Goal: Task Accomplishment & Management: Manage account settings

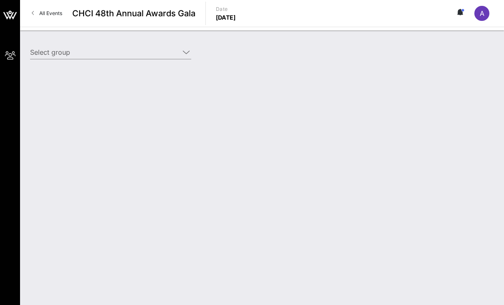
type input "Aventiv Technologies (Aventiv Technologies) [[PERSON_NAME], [EMAIL_ADDRESS][DOM…"
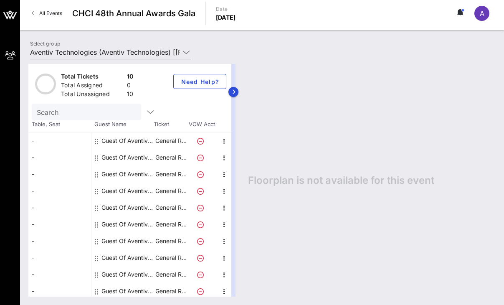
click at [232, 69] on div at bounding box center [233, 180] width 4 height 233
click at [233, 92] on icon "button" at bounding box center [234, 91] width 4 height 5
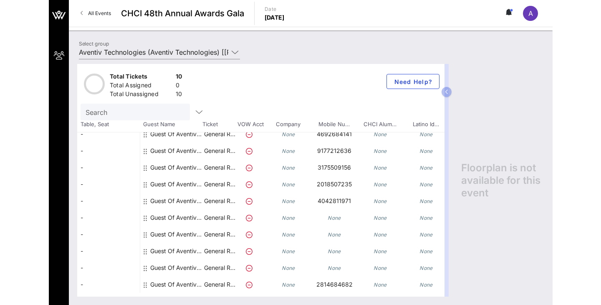
scroll to position [7, 0]
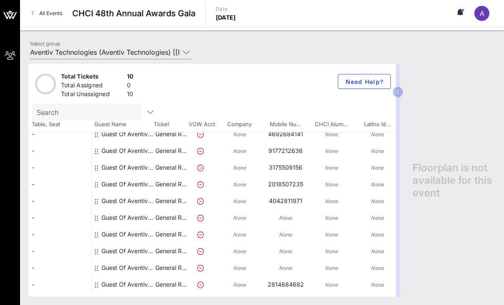
click at [99, 216] on div at bounding box center [97, 217] width 5 height 17
click at [94, 216] on div "Guest Of Aventiv Technologies" at bounding box center [122, 217] width 63 height 17
click at [99, 216] on div at bounding box center [97, 217] width 5 height 17
click at [93, 217] on div "Guest Of Aventiv Technologies" at bounding box center [122, 217] width 63 height 17
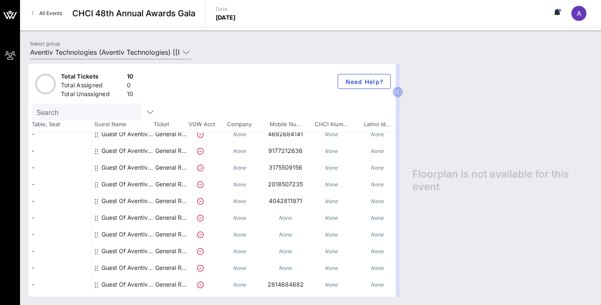
click at [96, 215] on icon at bounding box center [96, 218] width 3 height 7
click at [200, 218] on icon at bounding box center [200, 218] width 7 height 7
click at [397, 92] on icon "button" at bounding box center [398, 91] width 4 height 5
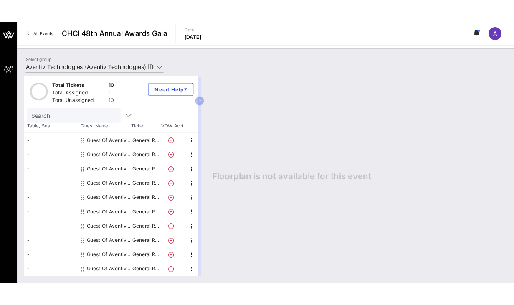
scroll to position [3, 0]
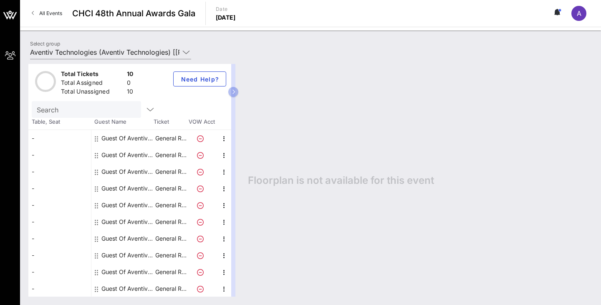
click at [97, 269] on icon at bounding box center [96, 272] width 3 height 7
click at [94, 271] on div "Guest Of Aventiv Technologies" at bounding box center [122, 271] width 63 height 17
click at [97, 271] on icon at bounding box center [96, 272] width 3 height 7
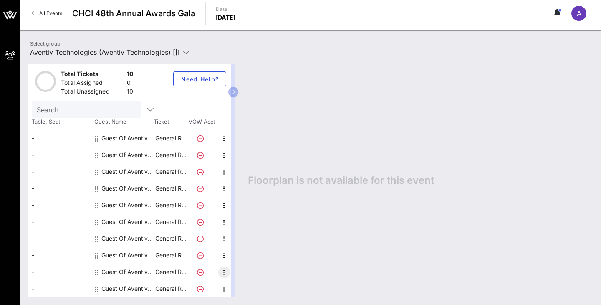
click at [224, 271] on icon "button" at bounding box center [224, 272] width 10 height 10
click at [247, 272] on div "Edit" at bounding box center [245, 274] width 17 height 7
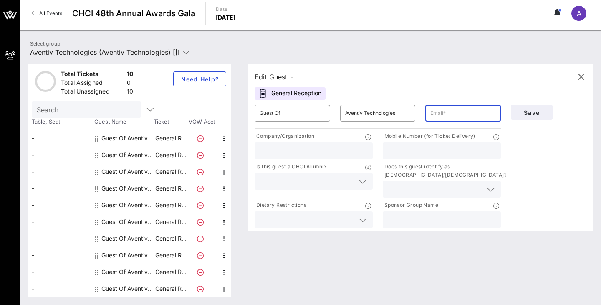
click at [456, 109] on input "text" at bounding box center [463, 112] width 66 height 13
paste input "[EMAIL_ADDRESS][PERSON_NAME][PERSON_NAME][DOMAIN_NAME]"
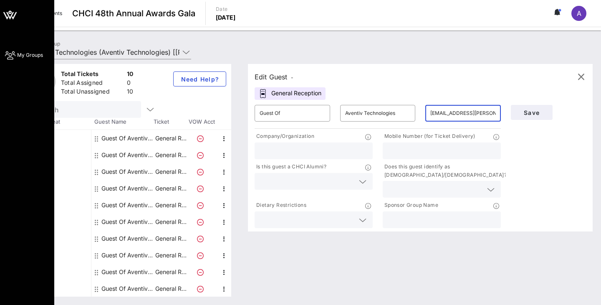
type input "[EMAIL_ADDRESS][PERSON_NAME][PERSON_NAME][DOMAIN_NAME]"
click at [27, 124] on div "My Groups" at bounding box center [27, 152] width 54 height 305
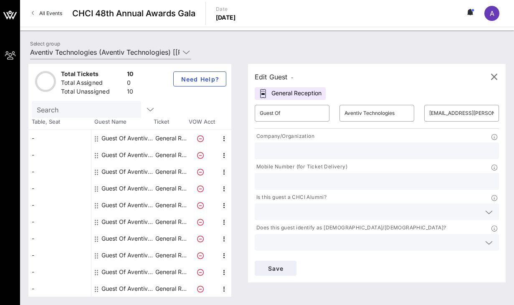
paste input "[PHONE_NUMBER]"
click at [272, 181] on input "[PHONE_NUMBER]" at bounding box center [377, 181] width 234 height 11
type input "4132217908"
click at [281, 266] on span "Save" at bounding box center [275, 268] width 28 height 7
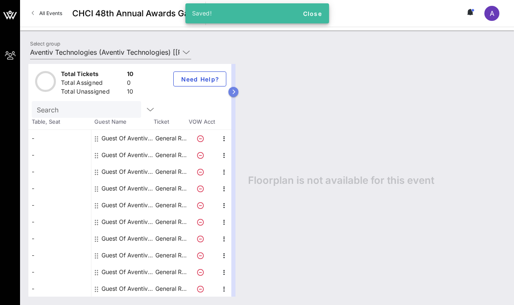
click at [236, 88] on button "button" at bounding box center [233, 92] width 10 height 10
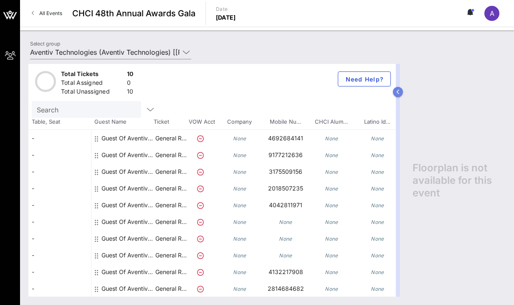
click at [400, 93] on button "button" at bounding box center [398, 92] width 10 height 10
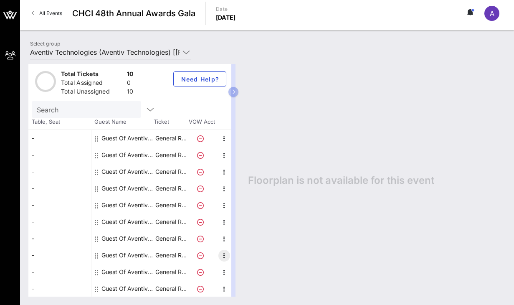
click at [222, 256] on icon "button" at bounding box center [224, 256] width 10 height 10
click at [239, 257] on div "Edit" at bounding box center [245, 257] width 17 height 7
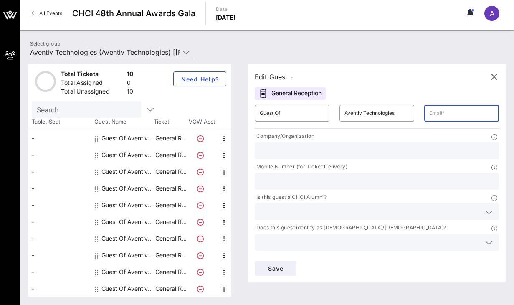
paste input "[PERSON_NAME][EMAIL_ADDRESS][PERSON_NAME][DOMAIN_NAME]"
type input "[PERSON_NAME][EMAIL_ADDRESS][PERSON_NAME][DOMAIN_NAME]"
click at [278, 188] on div at bounding box center [377, 181] width 234 height 17
paste input "413) 342-7467"
click at [272, 181] on input "413) 342-7467" at bounding box center [377, 181] width 234 height 11
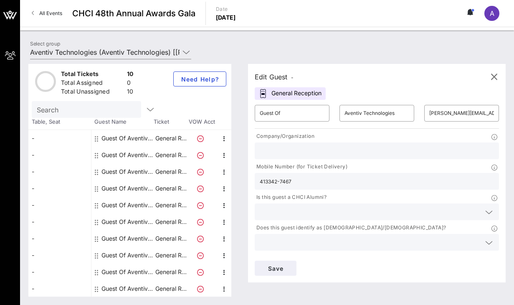
click at [280, 181] on input "413342-7467" at bounding box center [377, 181] width 234 height 11
type input "4133427467"
click at [277, 267] on span "Save" at bounding box center [275, 268] width 28 height 7
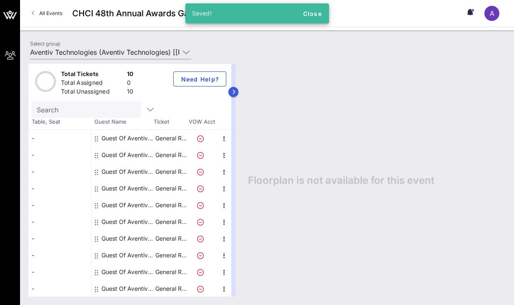
click at [235, 87] on button "button" at bounding box center [233, 92] width 10 height 10
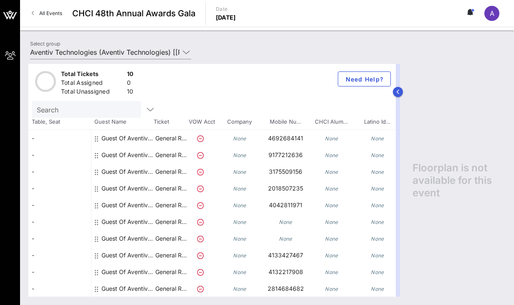
click at [400, 92] on button "button" at bounding box center [398, 92] width 10 height 10
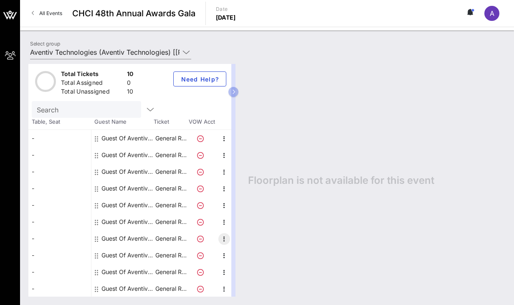
click at [222, 238] on icon "button" at bounding box center [224, 239] width 10 height 10
click at [238, 241] on div "Edit" at bounding box center [245, 241] width 17 height 7
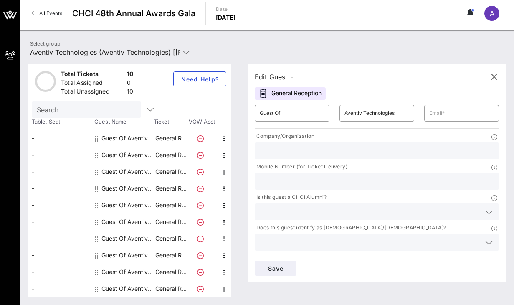
paste input "[PHONE_NUMBER]"
click at [272, 181] on input "[PHONE_NUMBER]" at bounding box center [377, 181] width 234 height 11
click at [261, 182] on input "(954663-9657" at bounding box center [377, 181] width 234 height 11
click at [281, 180] on input "954663-9657" at bounding box center [377, 181] width 234 height 11
type input "9546639657"
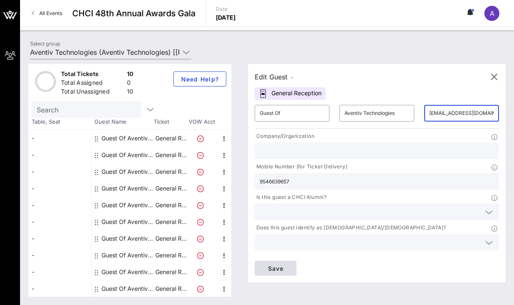
type input "[EMAIL_ADDRESS][DOMAIN_NAME]"
click at [276, 271] on span "Save" at bounding box center [275, 268] width 28 height 7
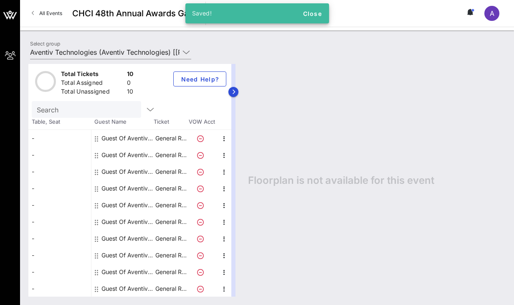
click at [233, 86] on div at bounding box center [233, 180] width 4 height 233
click at [237, 92] on button "button" at bounding box center [233, 92] width 10 height 10
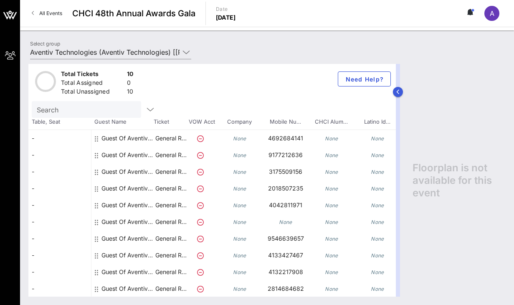
click at [397, 90] on icon "button" at bounding box center [398, 91] width 4 height 5
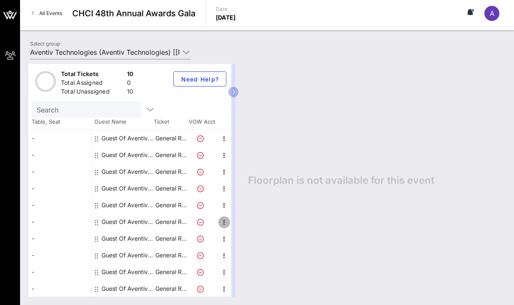
click at [223, 220] on icon "button" at bounding box center [224, 222] width 10 height 10
click at [242, 228] on div "Edit" at bounding box center [245, 224] width 17 height 13
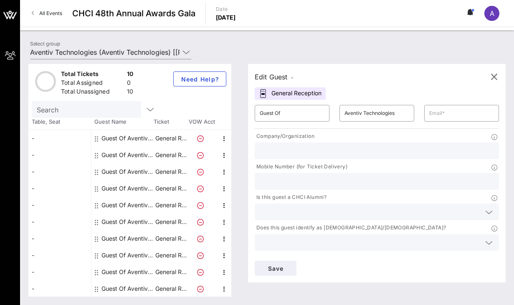
click at [299, 186] on input "text" at bounding box center [377, 181] width 234 height 11
paste input "609) 516-9299"
click at [273, 181] on input "609) 516-9299" at bounding box center [377, 181] width 234 height 11
click at [280, 180] on input "609516-9299" at bounding box center [377, 181] width 234 height 11
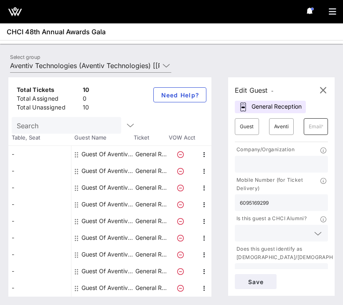
type input "6095169299"
click at [314, 127] on input "text" at bounding box center [316, 126] width 14 height 13
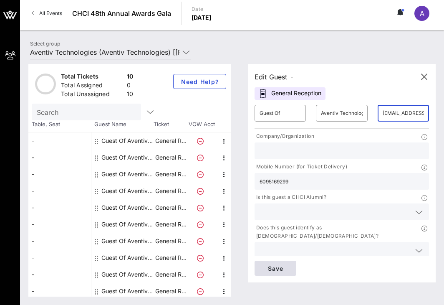
type input "[EMAIL_ADDRESS][DOMAIN_NAME]"
click at [280, 270] on span "Save" at bounding box center [275, 268] width 28 height 7
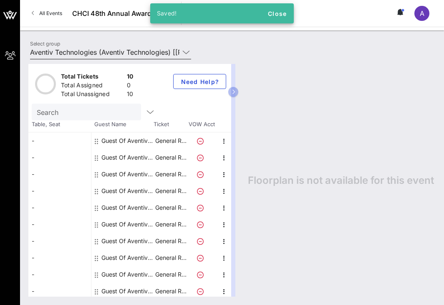
click at [101, 48] on input "Aventiv Technologies (Aventiv Technologies) [[PERSON_NAME], [EMAIL_ADDRESS][DOM…" at bounding box center [104, 52] width 149 height 13
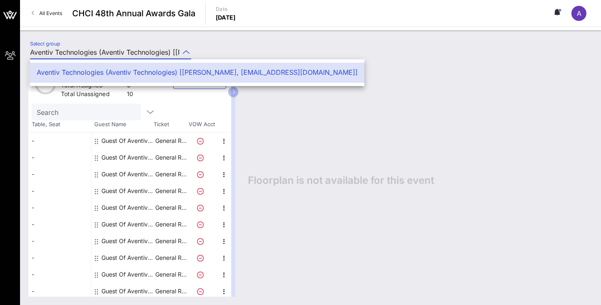
click at [354, 140] on div "Floorplan is not available for this event" at bounding box center [416, 180] width 353 height 233
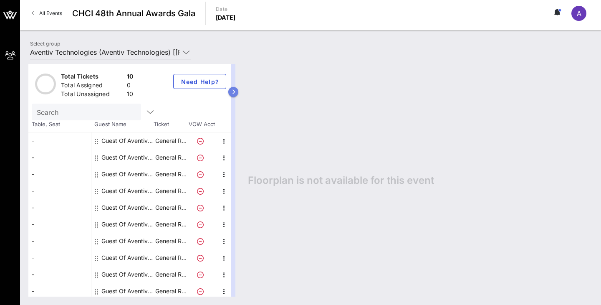
click at [232, 91] on icon "button" at bounding box center [234, 91] width 4 height 5
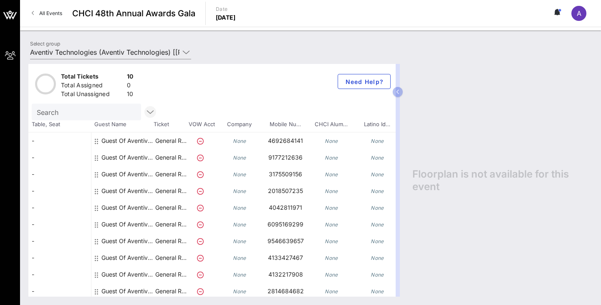
click at [150, 112] on icon "button" at bounding box center [150, 112] width 10 height 10
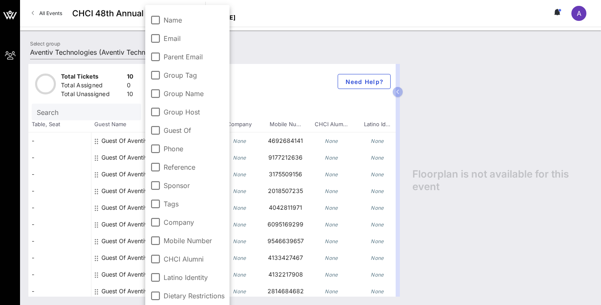
click at [299, 68] on div "Total Tickets 10 Total Assigned 0 Total Unassigned 10 Need Help?" at bounding box center [211, 84] width 367 height 40
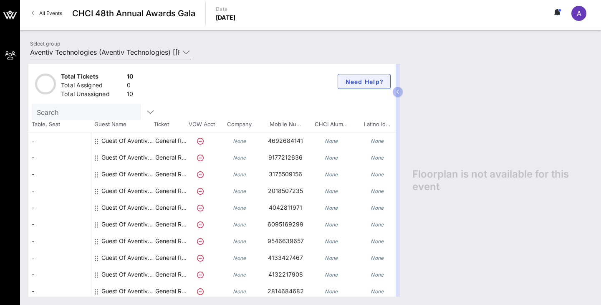
click at [383, 81] on span "Need Help?" at bounding box center [364, 81] width 39 height 7
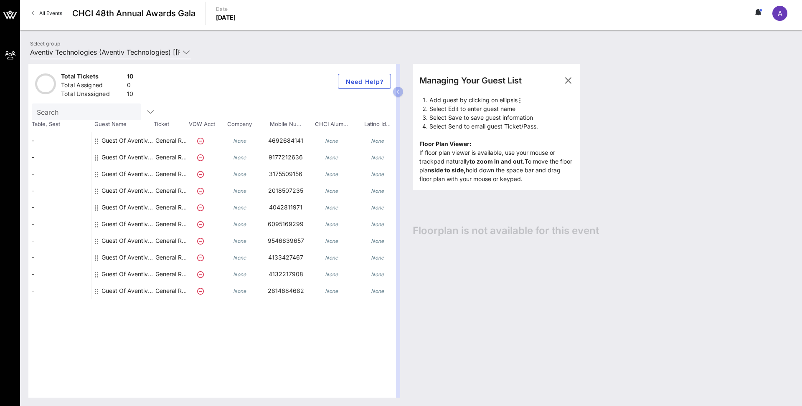
click at [239, 139] on icon "None" at bounding box center [239, 141] width 13 height 6
click at [396, 93] on icon "button" at bounding box center [398, 91] width 4 height 5
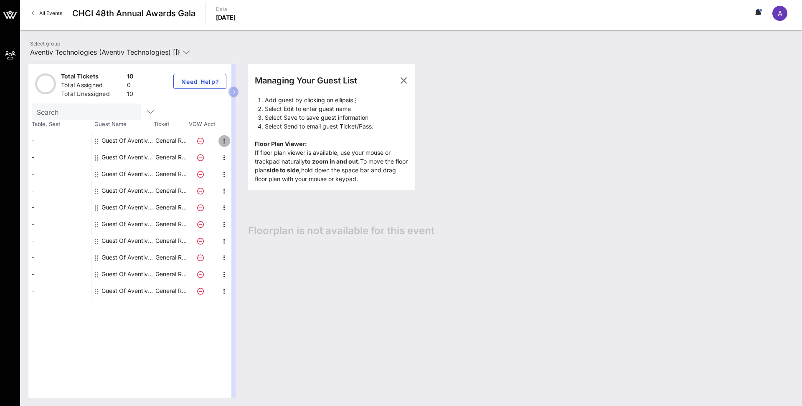
click at [225, 139] on icon "button" at bounding box center [224, 141] width 10 height 10
click at [240, 146] on div "Edit" at bounding box center [245, 143] width 17 height 7
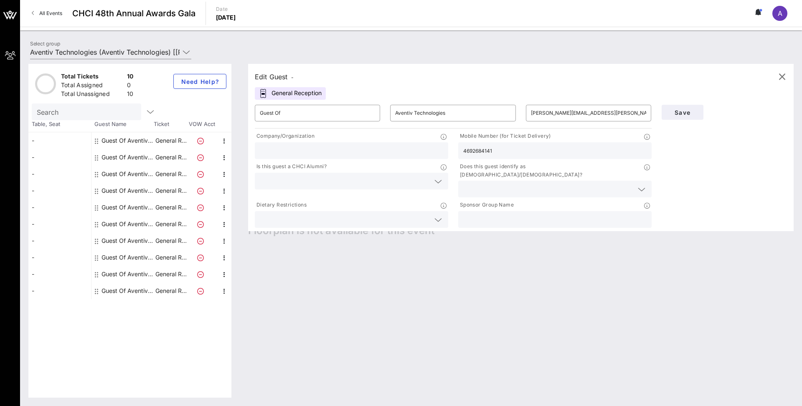
click at [293, 89] on div "General Reception" at bounding box center [290, 93] width 71 height 13
click at [504, 114] on span "Save" at bounding box center [682, 112] width 28 height 7
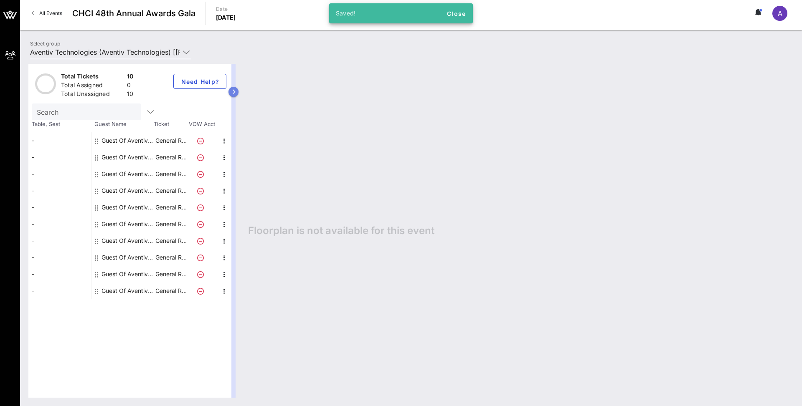
click at [234, 91] on icon "button" at bounding box center [234, 91] width 4 height 5
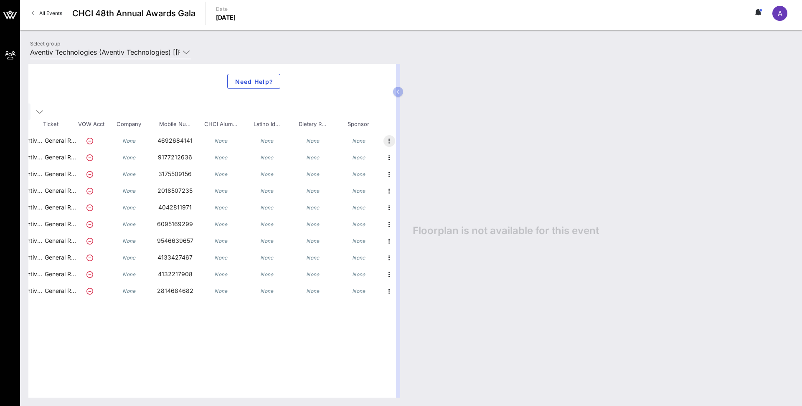
click at [387, 142] on icon "button" at bounding box center [389, 141] width 10 height 10
click at [304, 143] on div "None" at bounding box center [313, 143] width 46 height 23
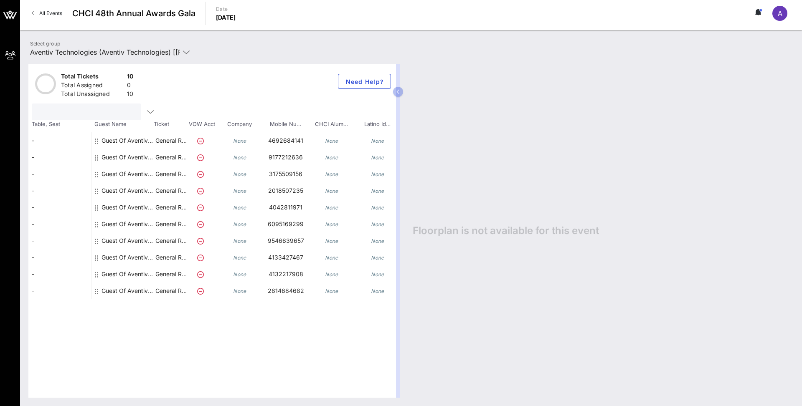
click at [84, 109] on input "text" at bounding box center [86, 111] width 98 height 11
click at [154, 111] on div at bounding box center [96, 112] width 129 height 17
click at [149, 111] on icon "button" at bounding box center [150, 112] width 10 height 10
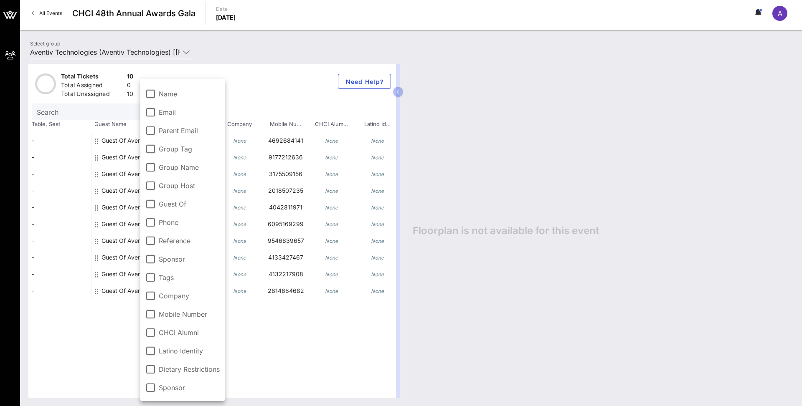
click at [70, 143] on div "-" at bounding box center [59, 140] width 63 height 17
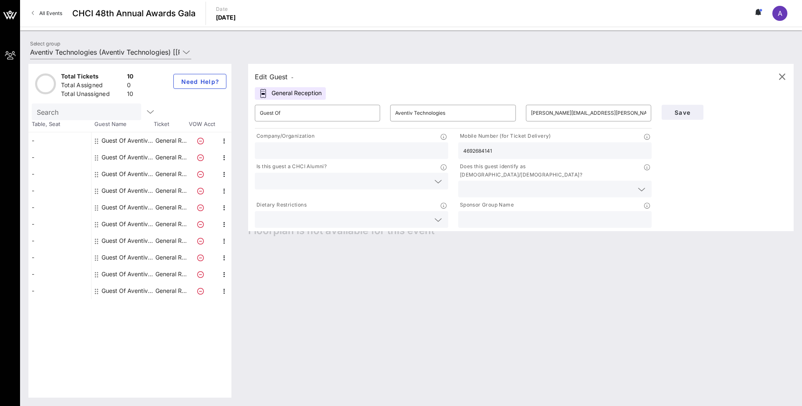
click at [70, 143] on div "-" at bounding box center [59, 140] width 63 height 17
click at [504, 109] on span "Save" at bounding box center [682, 112] width 28 height 7
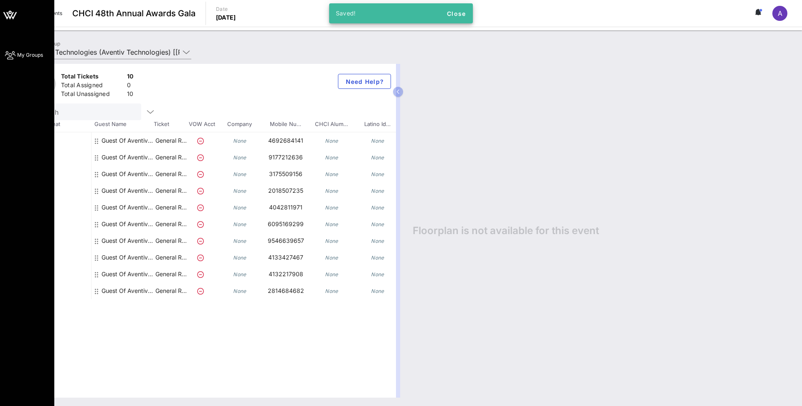
click at [4, 53] on div "My Groups" at bounding box center [27, 203] width 54 height 406
click at [14, 55] on icon at bounding box center [10, 55] width 10 height 1
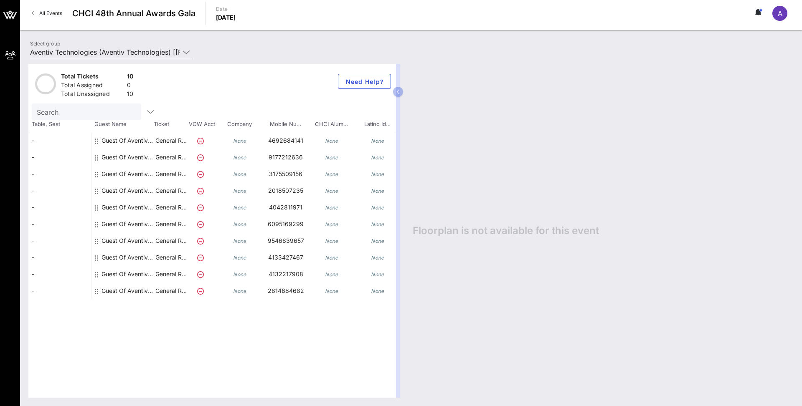
click at [37, 10] on link "All Events" at bounding box center [47, 13] width 40 height 13
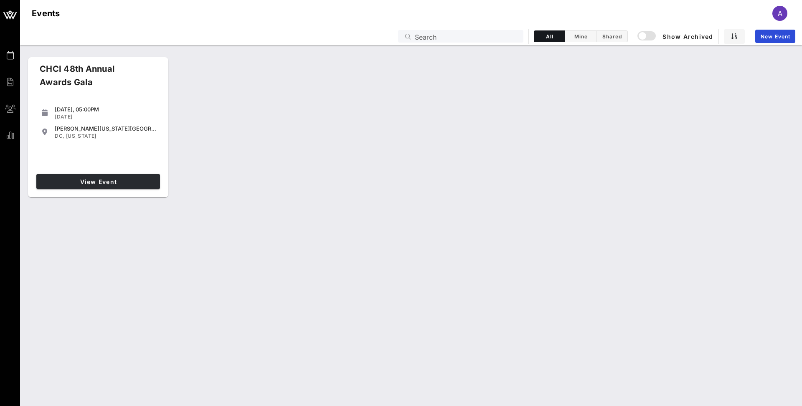
click at [145, 182] on span "View Event" at bounding box center [98, 181] width 117 height 7
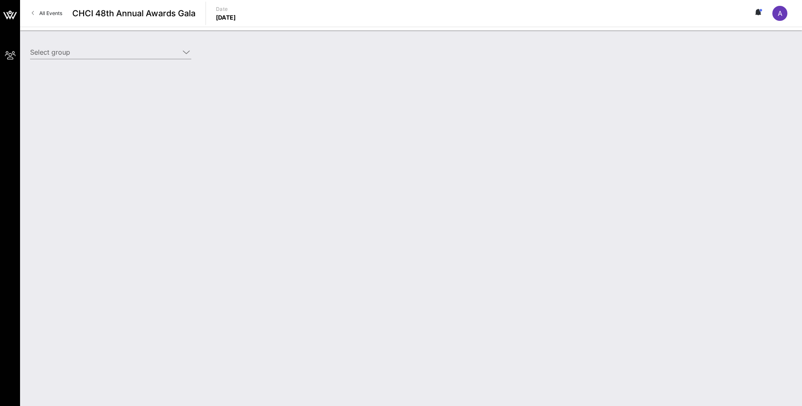
type input "Aventiv Technologies (Aventiv Technologies) [[PERSON_NAME], [EMAIL_ADDRESS][DOM…"
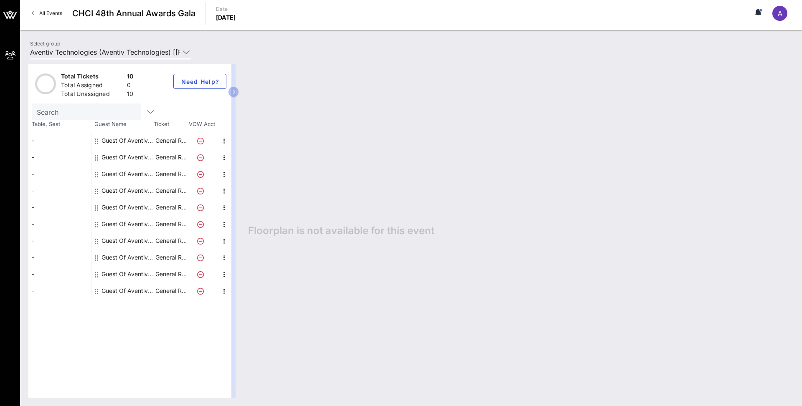
click at [189, 51] on icon at bounding box center [186, 52] width 8 height 10
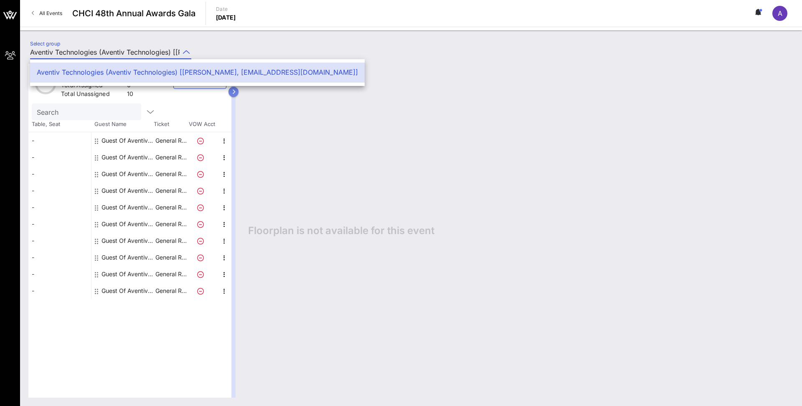
click at [233, 92] on icon "button" at bounding box center [234, 91] width 4 height 5
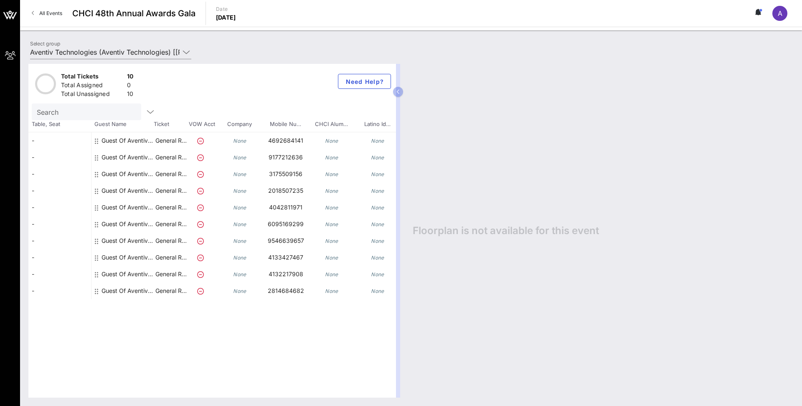
drag, startPoint x: 625, startPoint y: 9, endPoint x: 782, endPoint y: 12, distance: 157.8
click at [504, 12] on div "A" at bounding box center [779, 13] width 15 height 15
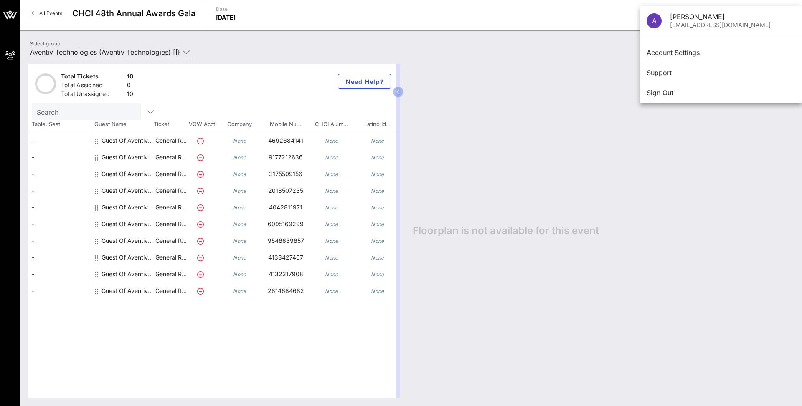
click at [504, 170] on div "Floorplan is not available for this event" at bounding box center [598, 231] width 389 height 334
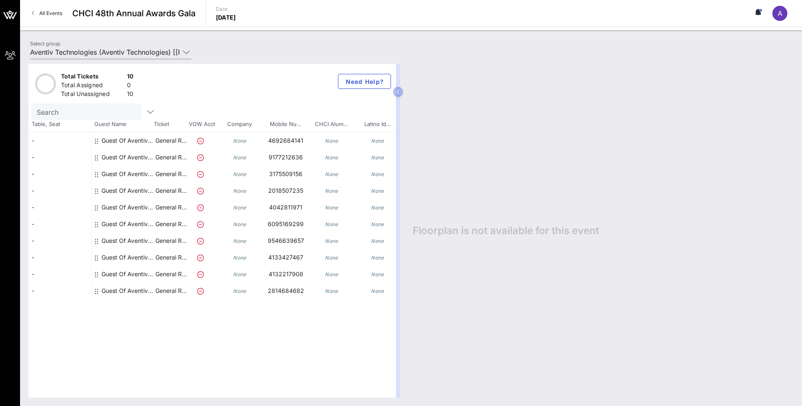
click at [504, 14] on icon at bounding box center [758, 14] width 2 height 1
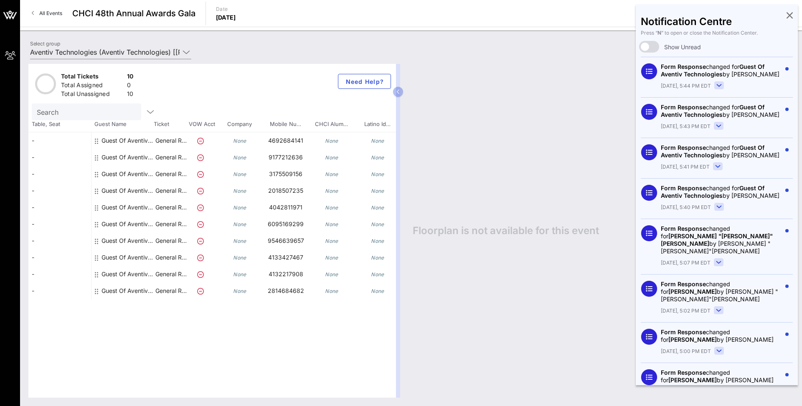
click at [504, 14] on icon at bounding box center [789, 15] width 6 height 2
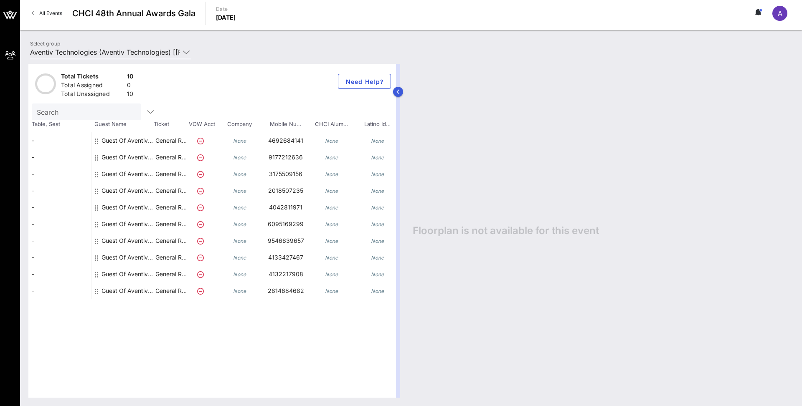
click at [398, 90] on icon "button" at bounding box center [398, 91] width 4 height 5
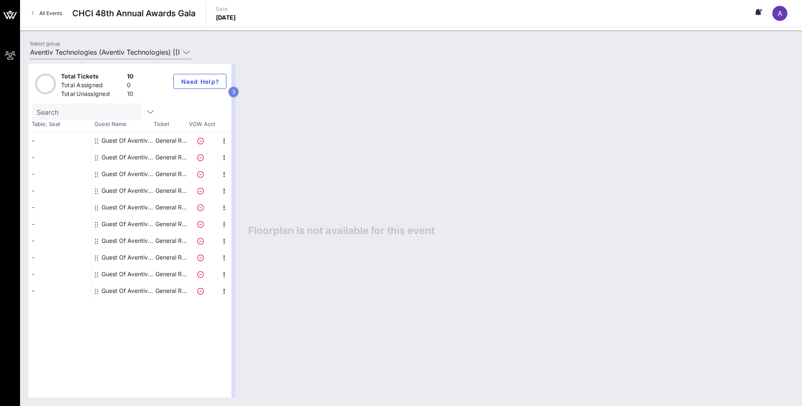
click at [229, 89] on button "button" at bounding box center [233, 92] width 10 height 10
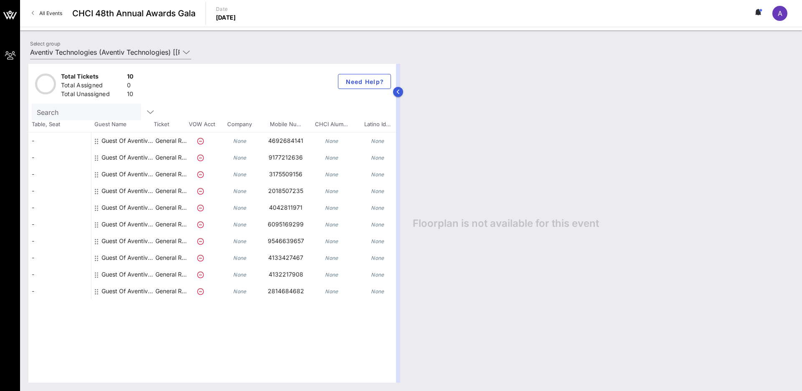
click at [397, 94] on button "button" at bounding box center [398, 92] width 10 height 10
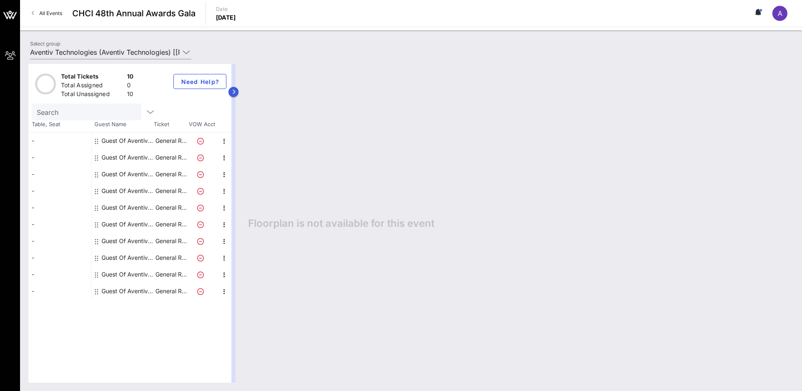
click at [235, 91] on button "button" at bounding box center [233, 92] width 10 height 10
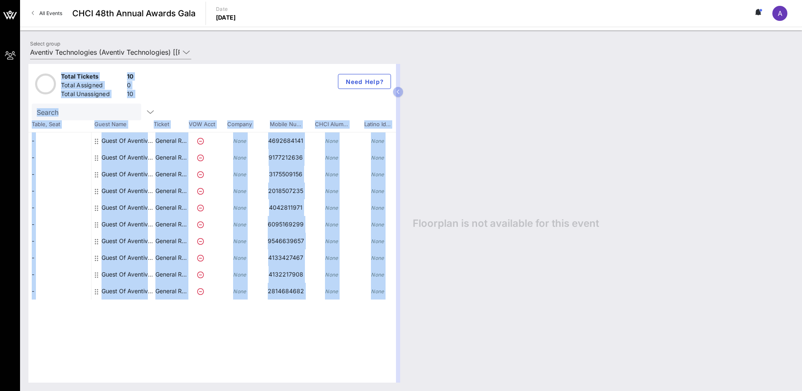
drag, startPoint x: 396, startPoint y: 185, endPoint x: 441, endPoint y: 184, distance: 45.1
click at [441, 184] on div "Total Tickets 10 Total Assigned 0 Total Unassigned 10 Need Help? Search Table, …" at bounding box center [410, 223] width 765 height 319
click at [289, 304] on div "Total Tickets 10 Total Assigned 0 Total Unassigned 10 Need Help? Search Table, …" at bounding box center [211, 223] width 367 height 319
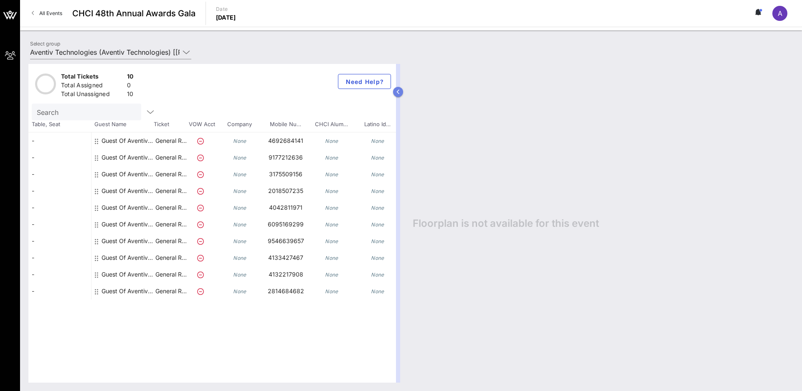
click at [397, 91] on icon "button" at bounding box center [398, 91] width 4 height 5
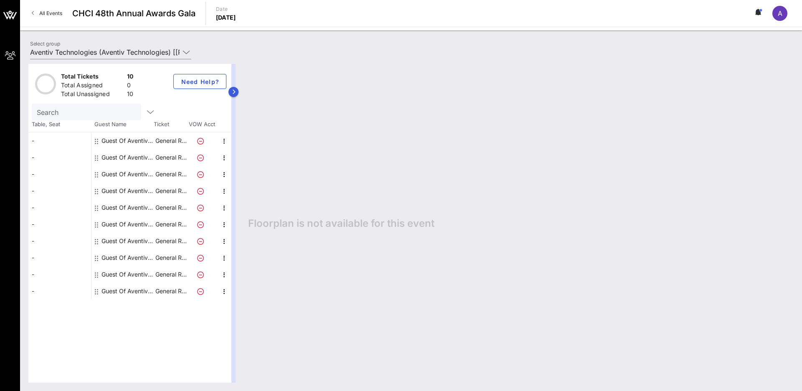
click at [237, 90] on button "button" at bounding box center [233, 92] width 10 height 10
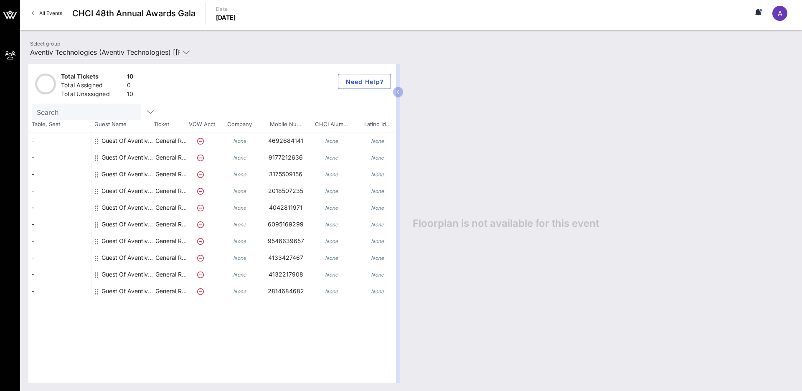
click at [66, 288] on div "-" at bounding box center [59, 291] width 63 height 17
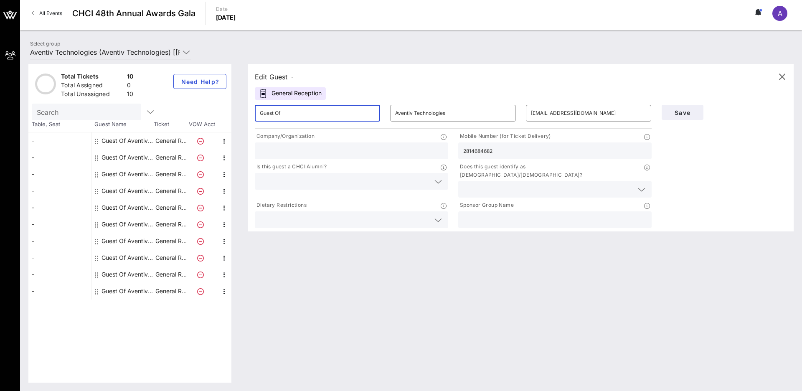
drag, startPoint x: 289, startPoint y: 115, endPoint x: 239, endPoint y: 115, distance: 49.7
click at [240, 115] on div "Edit Guest - General Reception ​ Guest Of ​ Aventiv Technologies ​ [EMAIL_ADDRE…" at bounding box center [517, 223] width 554 height 319
type input "[PERSON_NAME]"
click at [504, 73] on div "Edit Guest -" at bounding box center [521, 77] width 532 height 13
click at [504, 114] on span "Save" at bounding box center [682, 112] width 28 height 7
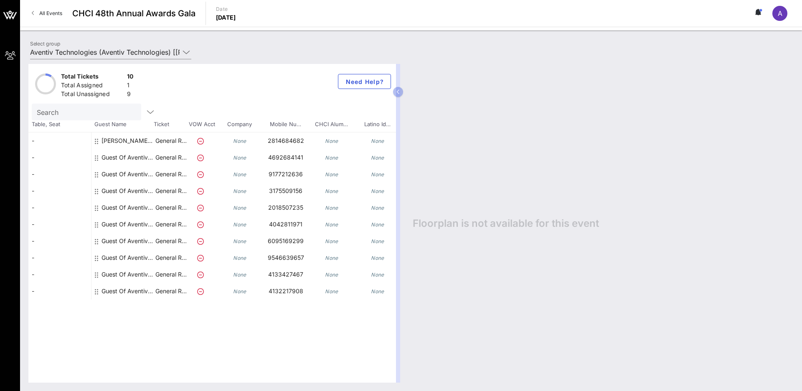
click at [113, 139] on div "[PERSON_NAME] Aventiv Technologies" at bounding box center [127, 143] width 53 height 23
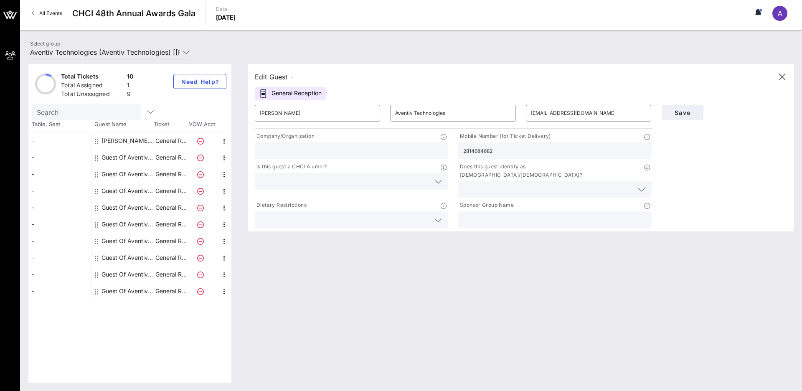
click at [124, 159] on div "Guest Of Aventiv Technologies" at bounding box center [127, 157] width 53 height 17
type input "Guest Of"
type input "[PERSON_NAME][EMAIL_ADDRESS][PERSON_NAME][DOMAIN_NAME]"
type input "4692684141"
drag, startPoint x: 292, startPoint y: 116, endPoint x: 235, endPoint y: 115, distance: 56.8
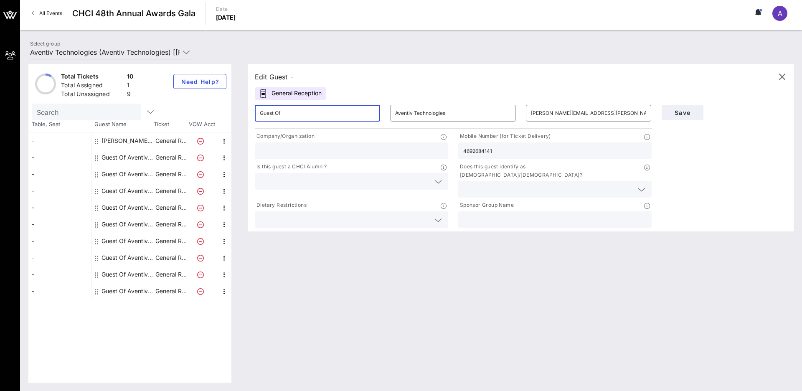
click at [235, 115] on div "Total Tickets 10 Total Assigned 1 Total Unassigned 9 Need Help? Search Table, S…" at bounding box center [410, 223] width 765 height 319
type input "[PERSON_NAME]"
click at [504, 109] on span "Save" at bounding box center [682, 112] width 28 height 7
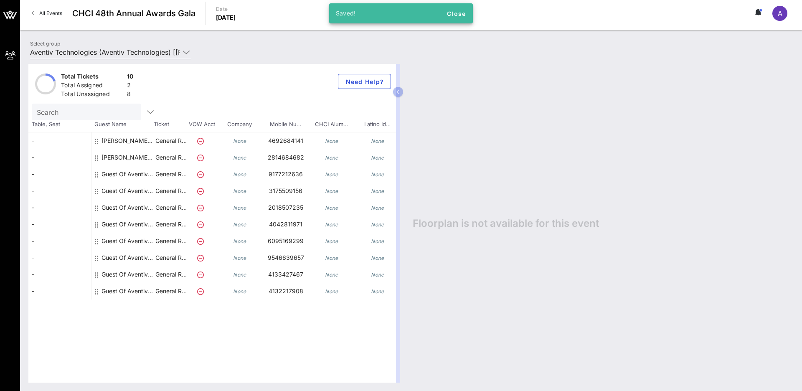
click at [113, 172] on div "Guest Of Aventiv Technologies" at bounding box center [127, 177] width 53 height 23
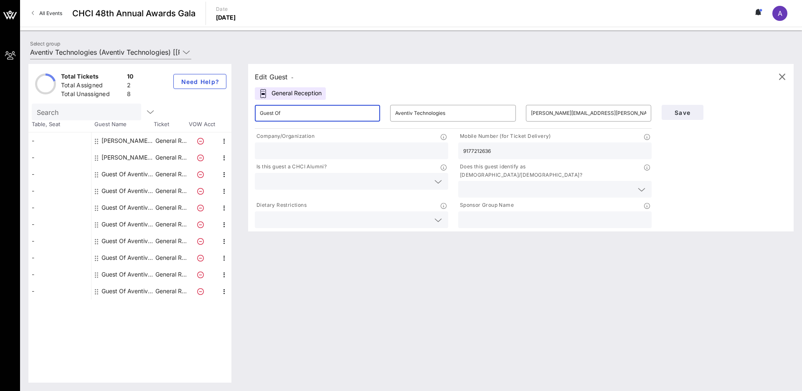
drag, startPoint x: 301, startPoint y: 114, endPoint x: 239, endPoint y: 113, distance: 61.8
click at [240, 114] on div "Edit Guest - General Reception ​ Guest Of ​ Aventiv Technologies ​ [PERSON_NAME…" at bounding box center [517, 223] width 554 height 319
type input "[PERSON_NAME]"
click at [504, 113] on span "Save" at bounding box center [682, 112] width 28 height 7
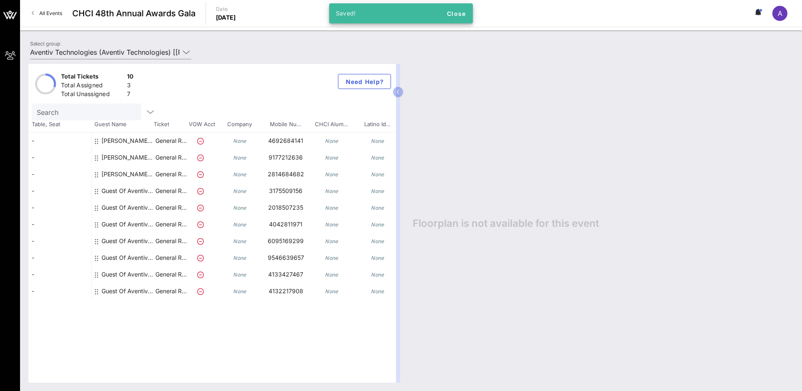
click at [109, 189] on div "Guest Of Aventiv Technologies" at bounding box center [127, 193] width 53 height 23
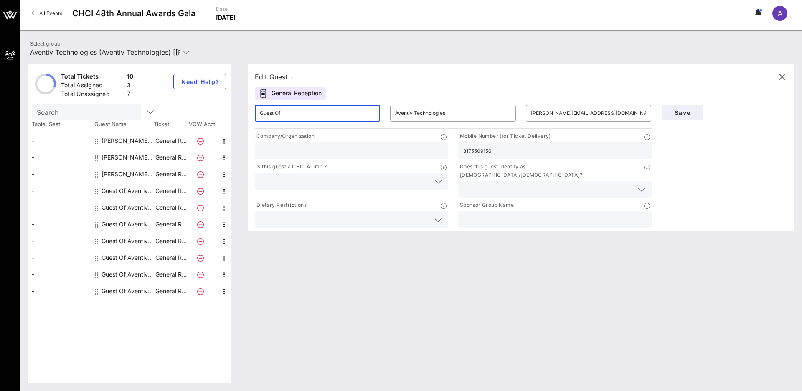
drag, startPoint x: 306, startPoint y: 114, endPoint x: 241, endPoint y: 112, distance: 65.2
click at [242, 113] on div "Edit Guest - General Reception ​ Guest Of ​ Aventiv Technologies ​ [PERSON_NAME…" at bounding box center [517, 223] width 554 height 319
type input "[PERSON_NAME]"
click at [504, 113] on span "Save" at bounding box center [682, 112] width 28 height 7
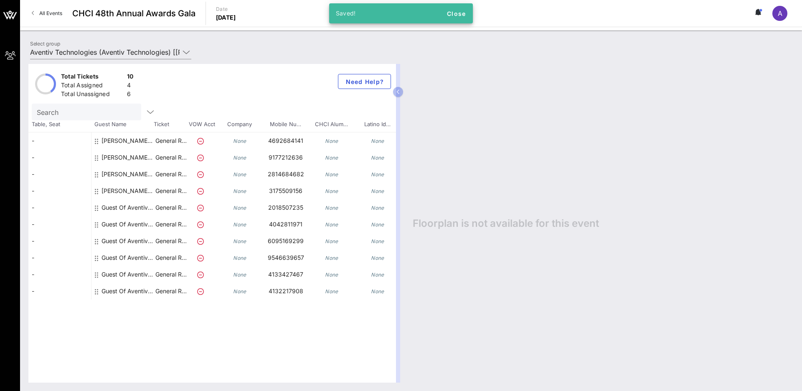
click at [107, 206] on div "Guest Of Aventiv Technologies" at bounding box center [127, 210] width 53 height 23
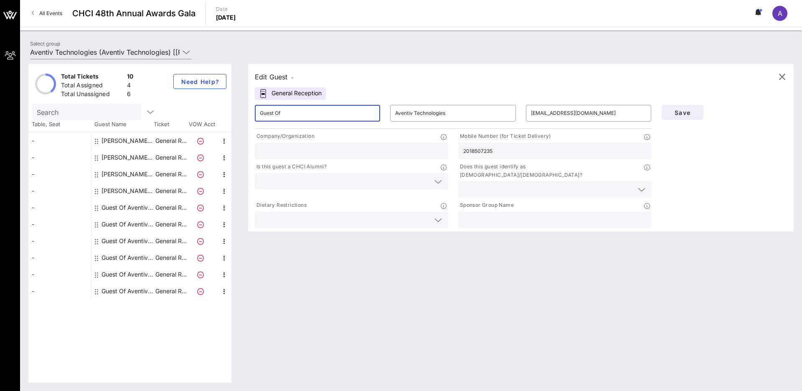
drag, startPoint x: 292, startPoint y: 112, endPoint x: 245, endPoint y: 111, distance: 47.6
type input "[PERSON_NAME]"
click at [504, 112] on span "Save" at bounding box center [682, 112] width 28 height 7
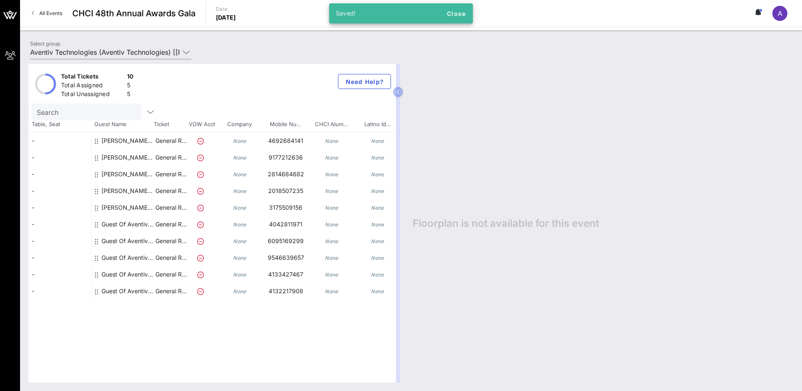
click at [95, 224] on icon at bounding box center [96, 224] width 3 height 7
click at [106, 224] on div "Guest Of Aventiv Technologies" at bounding box center [127, 227] width 53 height 23
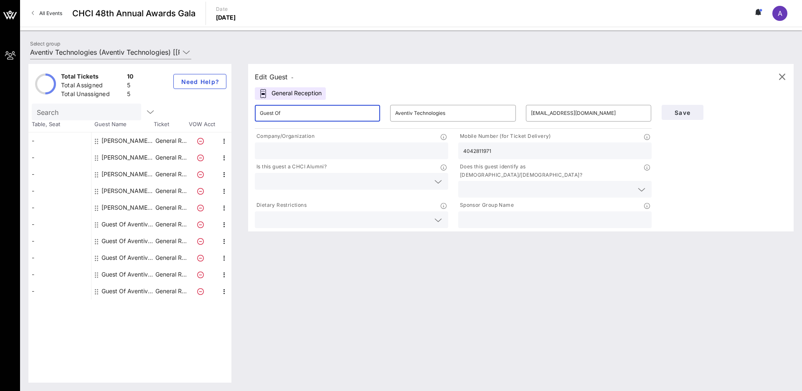
drag, startPoint x: 326, startPoint y: 109, endPoint x: 250, endPoint y: 109, distance: 76.4
click at [250, 109] on div "​ Guest Of" at bounding box center [317, 113] width 135 height 27
type input "[PERSON_NAME]"
click at [504, 114] on span "Save" at bounding box center [682, 112] width 28 height 7
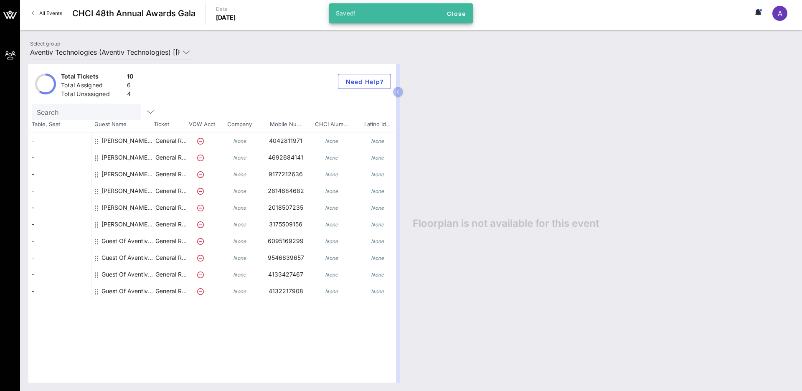
click at [113, 240] on div "Guest Of Aventiv Technologies" at bounding box center [127, 244] width 53 height 23
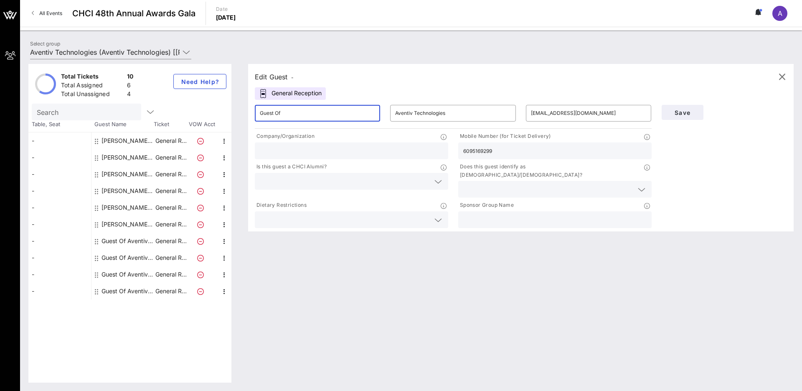
drag, startPoint x: 298, startPoint y: 109, endPoint x: 254, endPoint y: 109, distance: 44.3
click at [255, 109] on div "​ Guest Of" at bounding box center [317, 113] width 125 height 17
type input "[PERSON_NAME]"
click at [504, 114] on span "Save" at bounding box center [682, 112] width 28 height 7
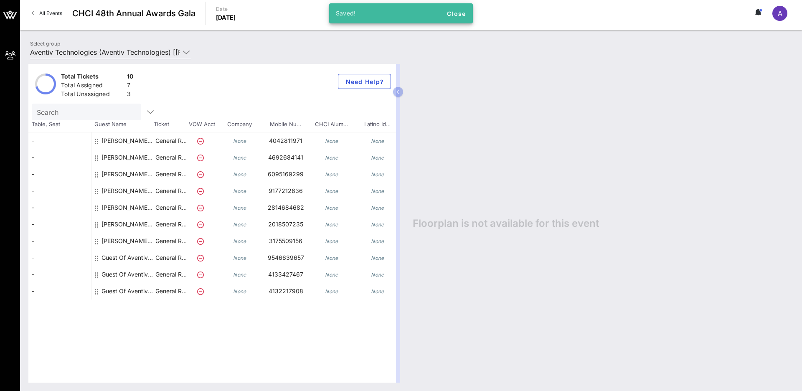
click at [112, 258] on div "Guest Of Aventiv Technologies" at bounding box center [127, 260] width 53 height 23
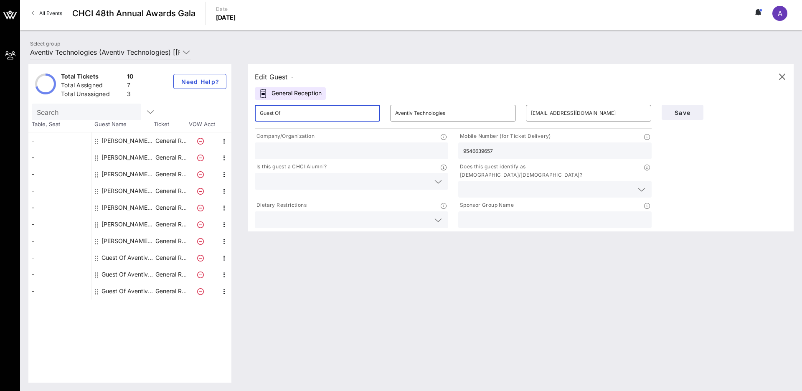
drag, startPoint x: 296, startPoint y: 114, endPoint x: 246, endPoint y: 112, distance: 50.1
type input "[PERSON_NAME] May"
click at [504, 110] on span "Save" at bounding box center [682, 112] width 28 height 7
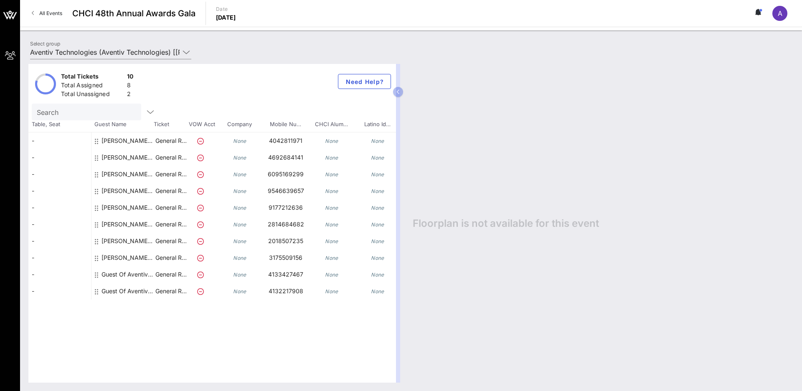
click at [104, 275] on div "Guest Of Aventiv Technologies" at bounding box center [127, 277] width 53 height 23
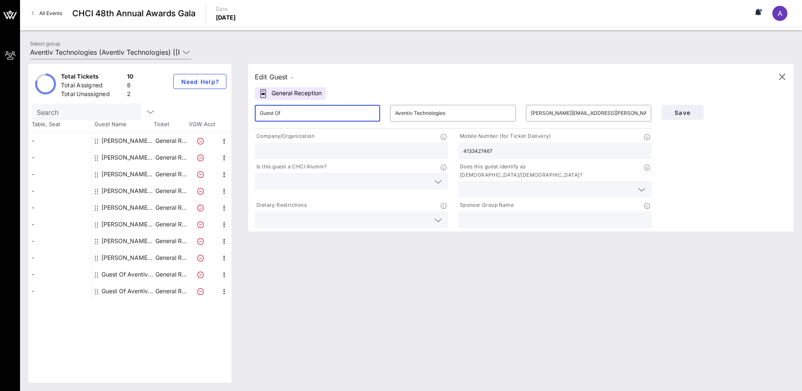
drag, startPoint x: 311, startPoint y: 117, endPoint x: 240, endPoint y: 109, distance: 71.0
type input "[PERSON_NAME]"
click at [504, 111] on span "Save" at bounding box center [682, 112] width 28 height 7
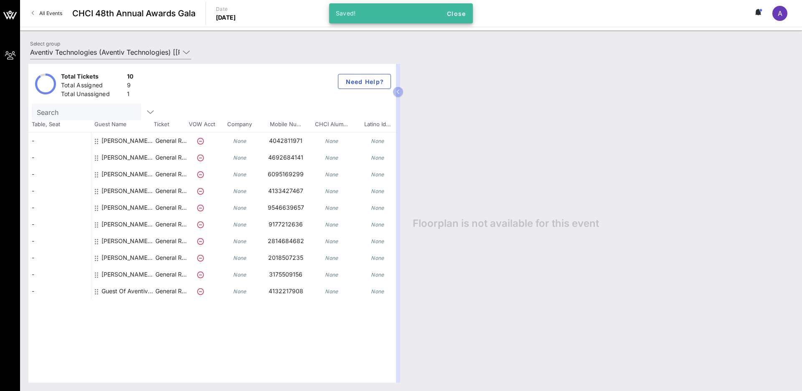
click at [115, 289] on div "Guest Of Aventiv Technologies" at bounding box center [127, 294] width 53 height 23
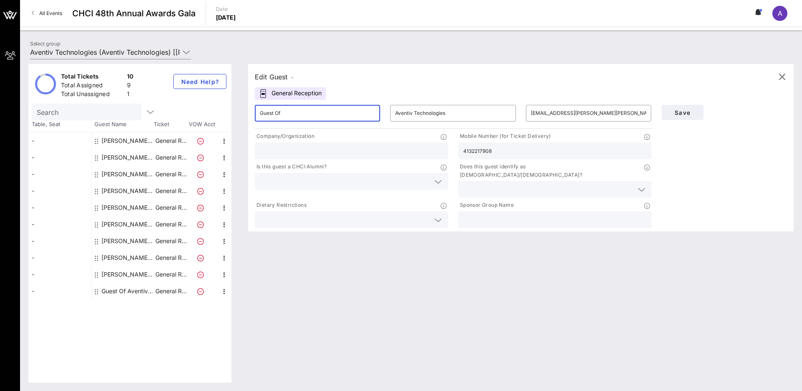
drag, startPoint x: 296, startPoint y: 113, endPoint x: 238, endPoint y: 111, distance: 57.6
click at [279, 109] on input "Senator [PERSON_NAME]" at bounding box center [317, 112] width 115 height 13
type input "Sen. [PERSON_NAME]"
click at [504, 75] on div "Edit Guest -" at bounding box center [521, 77] width 532 height 13
click at [504, 108] on button "Save" at bounding box center [682, 112] width 42 height 15
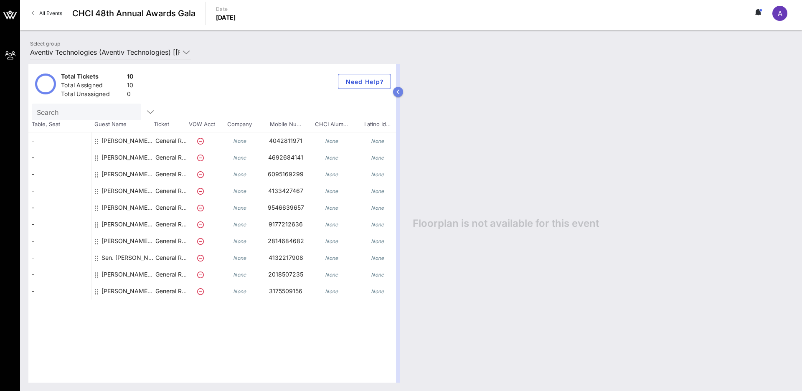
click at [400, 89] on button "button" at bounding box center [398, 92] width 10 height 10
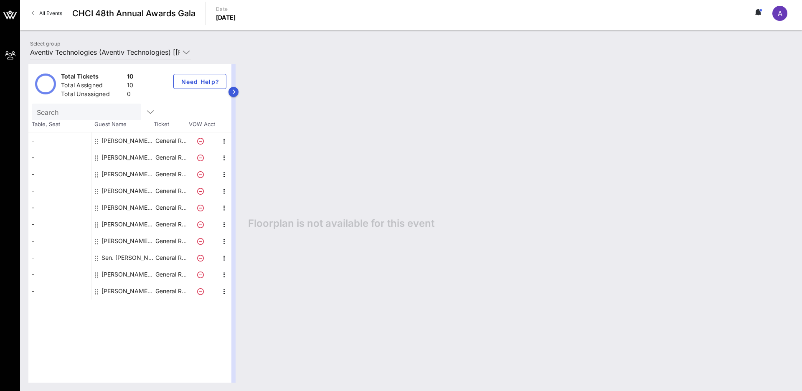
click at [236, 90] on button "button" at bounding box center [233, 92] width 10 height 10
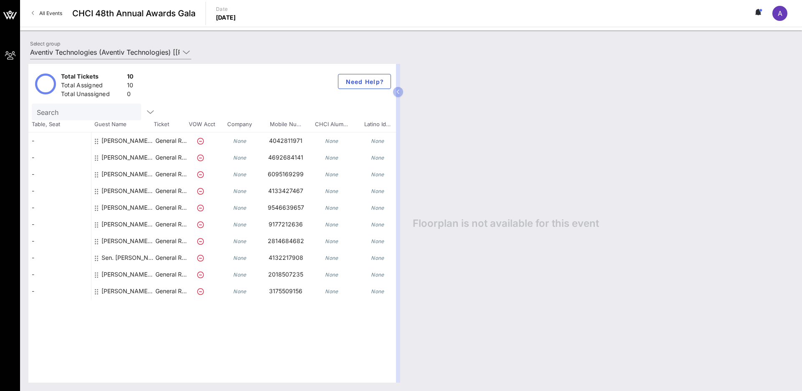
click at [104, 135] on div "[PERSON_NAME] Aventiv Technologies" at bounding box center [127, 143] width 53 height 23
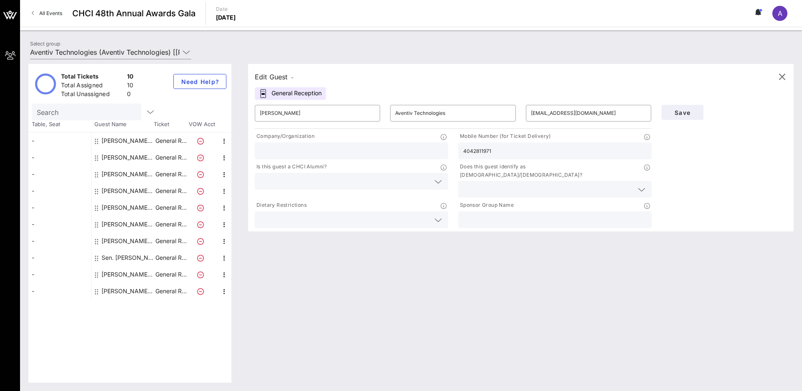
click at [439, 177] on icon at bounding box center [438, 182] width 8 height 10
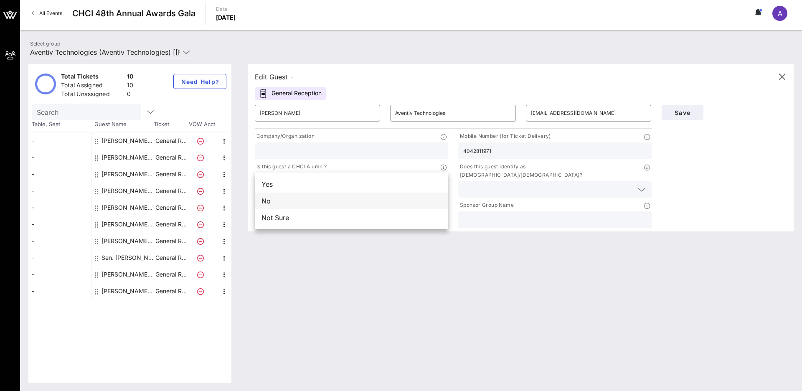
click at [408, 204] on div "No" at bounding box center [351, 200] width 193 height 17
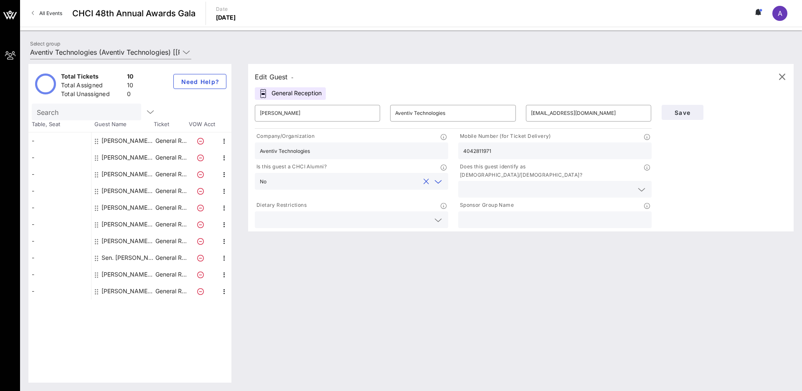
click at [332, 146] on input "Aventiv Technologies" at bounding box center [351, 150] width 183 height 11
drag, startPoint x: 324, startPoint y: 146, endPoint x: 347, endPoint y: 151, distance: 23.8
click at [348, 151] on input "Aventiv Technologies" at bounding box center [351, 150] width 183 height 11
type input "Aventiv Technologies"
click at [504, 184] on input "text" at bounding box center [548, 189] width 170 height 11
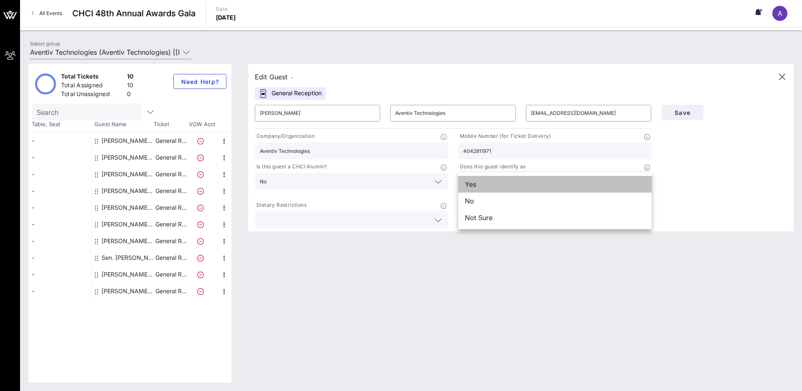
click at [504, 185] on div "Yes" at bounding box center [554, 184] width 193 height 17
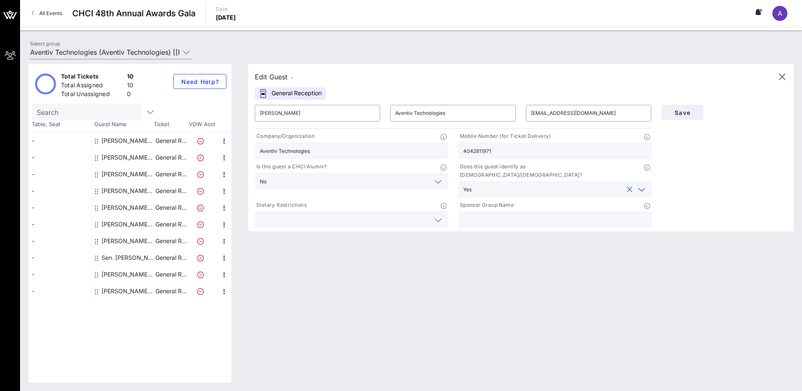
click at [419, 214] on input "text" at bounding box center [345, 219] width 170 height 11
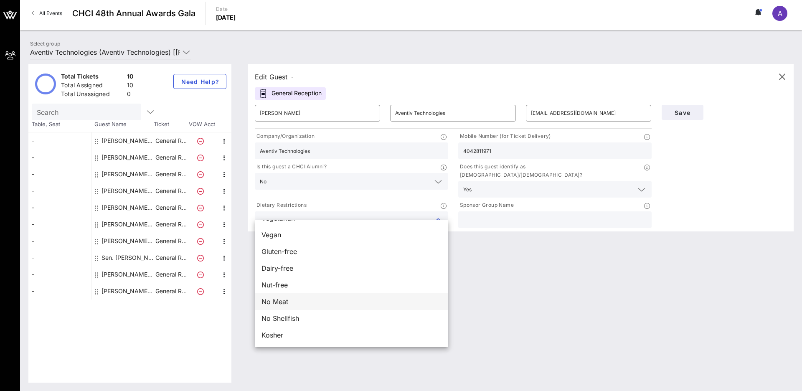
scroll to position [13, 0]
click at [375, 304] on div "No Meat" at bounding box center [351, 301] width 193 height 17
click at [385, 286] on div "Nut-free" at bounding box center [351, 284] width 193 height 17
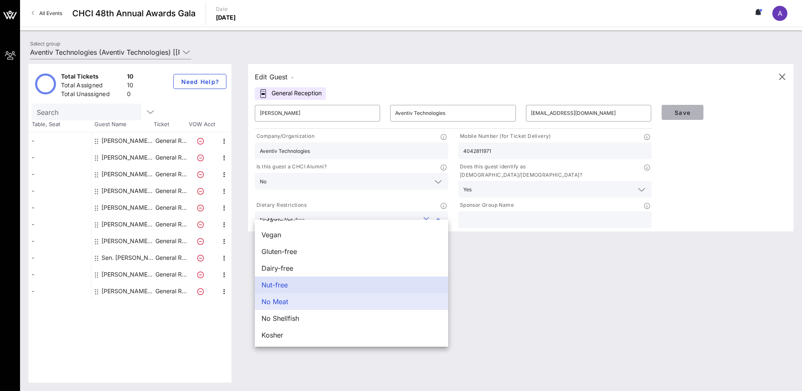
click at [504, 112] on span "Save" at bounding box center [682, 112] width 28 height 7
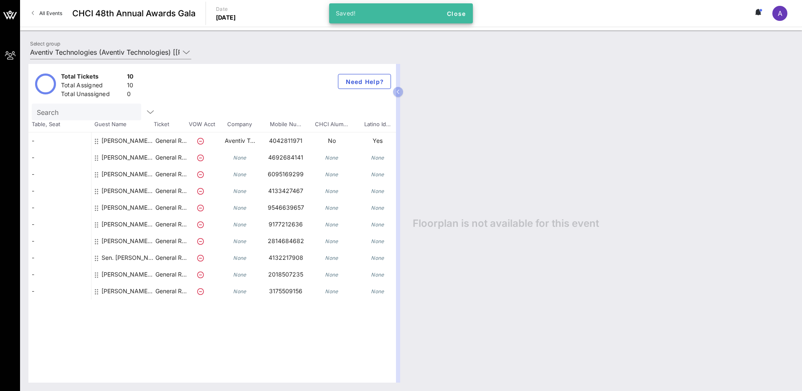
click at [326, 159] on icon "None" at bounding box center [331, 157] width 13 height 6
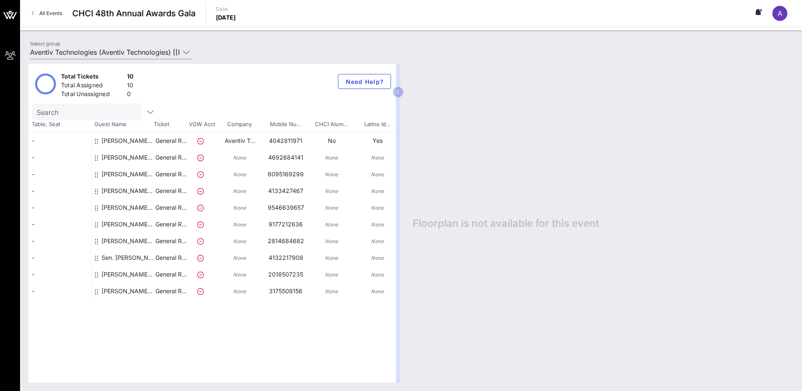
click at [96, 159] on icon at bounding box center [96, 157] width 3 height 7
click at [98, 154] on icon at bounding box center [96, 157] width 3 height 7
click at [96, 154] on icon at bounding box center [96, 157] width 3 height 7
click at [99, 157] on div at bounding box center [97, 160] width 5 height 23
click at [138, 159] on div "[PERSON_NAME] Aventiv Technologies" at bounding box center [127, 160] width 53 height 23
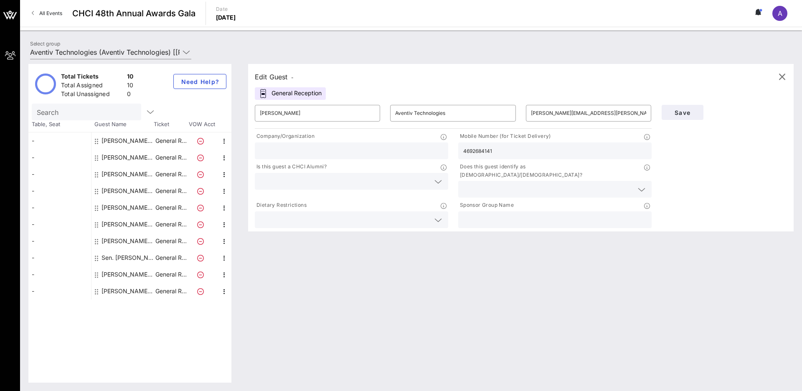
click at [504, 184] on input "text" at bounding box center [548, 189] width 170 height 11
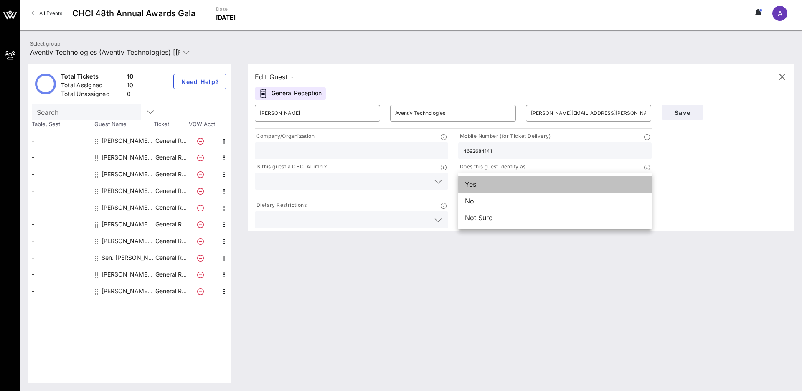
click at [504, 189] on div "Yes" at bounding box center [554, 184] width 193 height 17
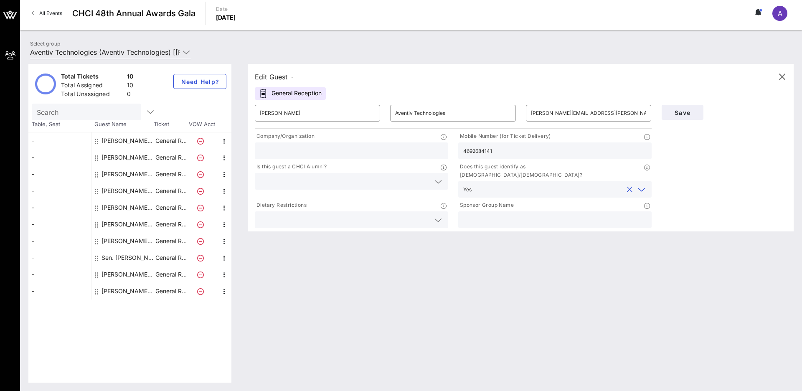
click at [436, 179] on icon at bounding box center [438, 182] width 8 height 10
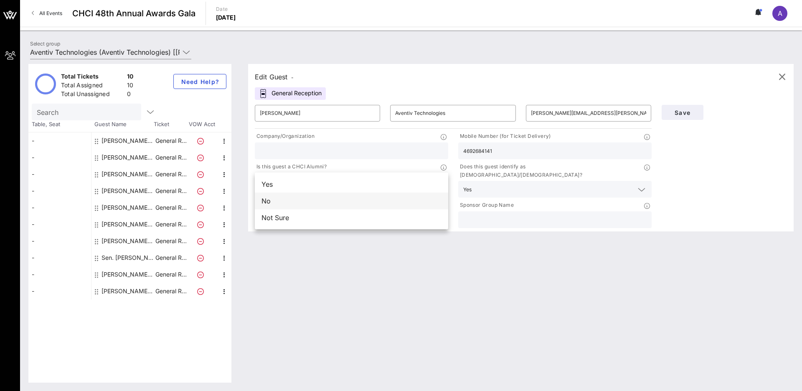
click at [408, 200] on div "No" at bounding box center [351, 200] width 193 height 17
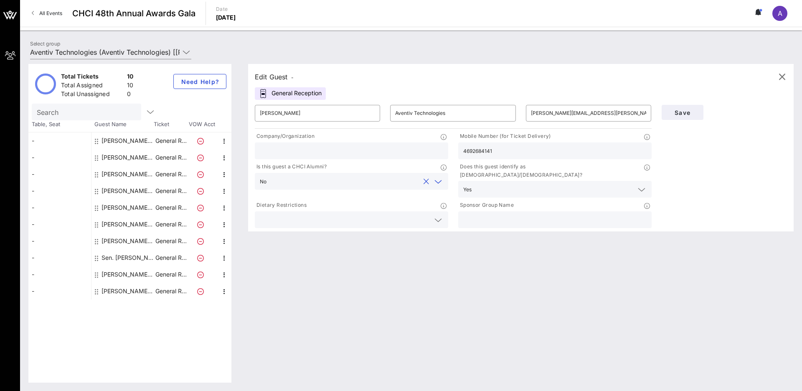
click at [440, 215] on icon at bounding box center [438, 220] width 8 height 10
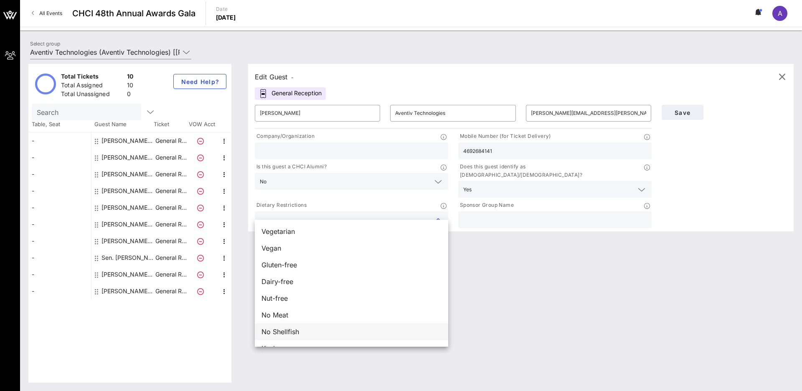
click at [380, 304] on div "No Shellfish" at bounding box center [351, 331] width 193 height 17
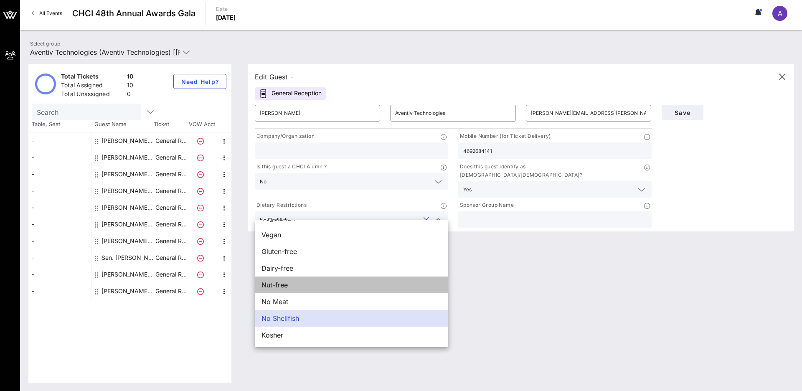
click at [377, 282] on div "Nut-free" at bounding box center [351, 284] width 193 height 17
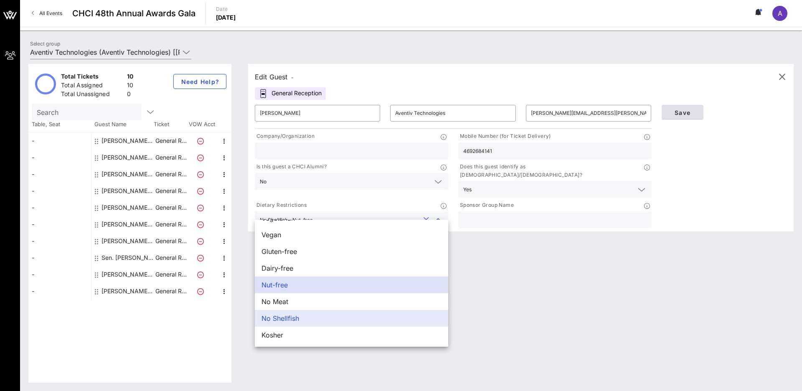
click at [504, 115] on span "Save" at bounding box center [682, 112] width 28 height 7
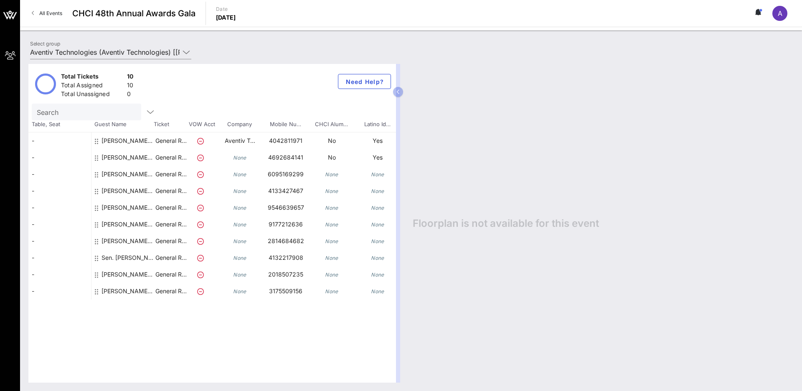
click at [99, 154] on div at bounding box center [97, 160] width 5 height 23
click at [97, 154] on icon at bounding box center [96, 157] width 3 height 7
click at [121, 157] on div "[PERSON_NAME] Aventiv Technologies" at bounding box center [127, 160] width 53 height 23
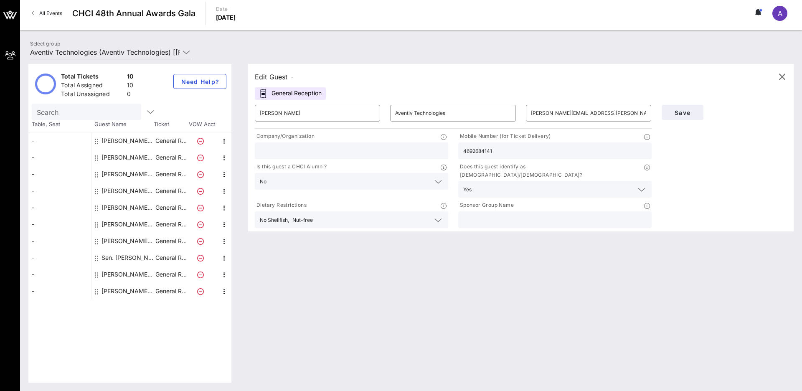
paste input "Aventiv Technologies"
type input "Aventiv Technologies"
click at [504, 113] on span "Save" at bounding box center [682, 112] width 28 height 7
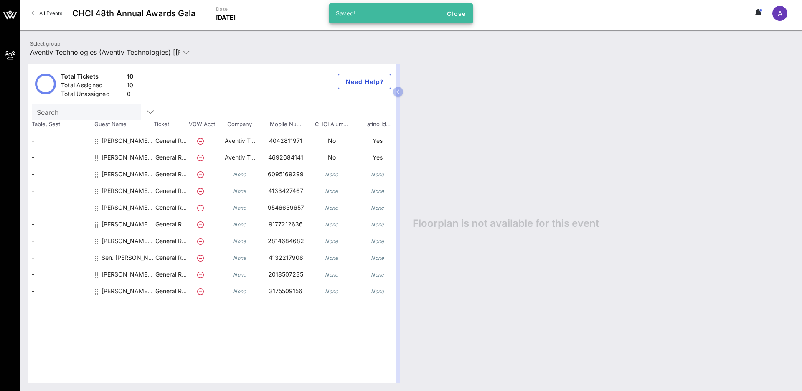
click at [108, 175] on div "[PERSON_NAME] Aventiv Technologies" at bounding box center [127, 177] width 53 height 23
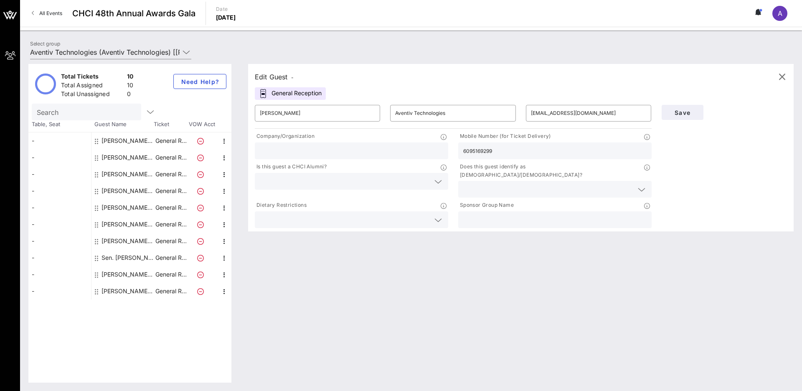
click at [342, 176] on input "text" at bounding box center [345, 181] width 170 height 11
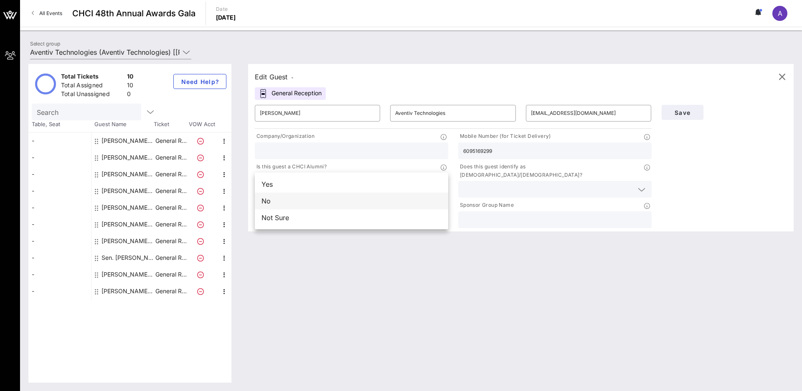
click at [355, 196] on div "No" at bounding box center [351, 200] width 193 height 17
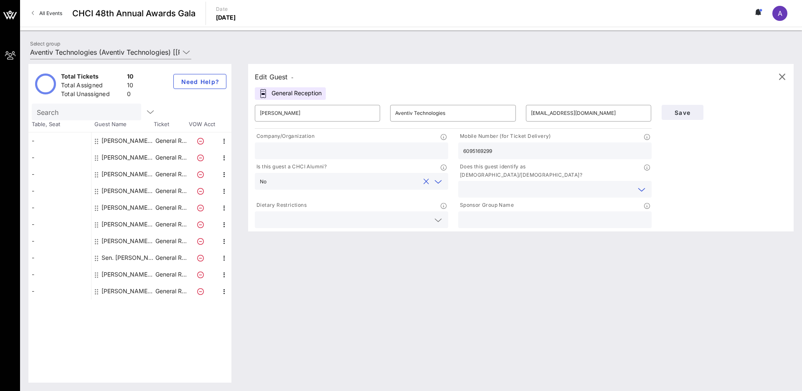
click at [504, 184] on input "text" at bounding box center [548, 189] width 170 height 11
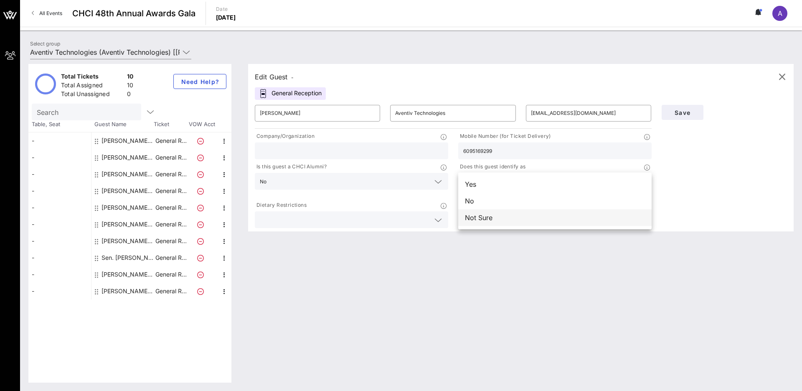
click at [504, 219] on div "Not Sure" at bounding box center [554, 217] width 193 height 17
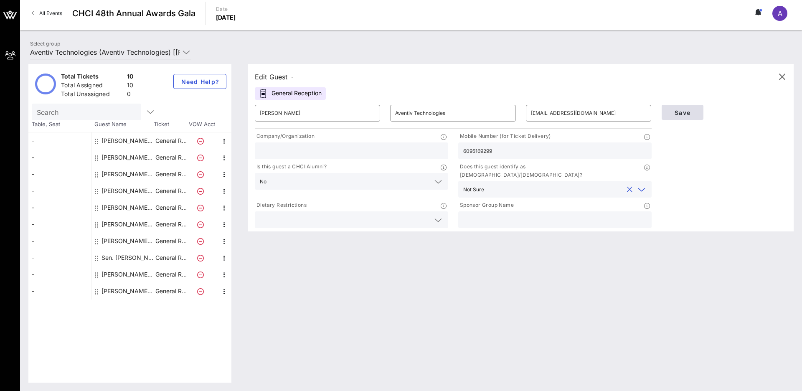
click at [504, 113] on span "Save" at bounding box center [682, 112] width 28 height 7
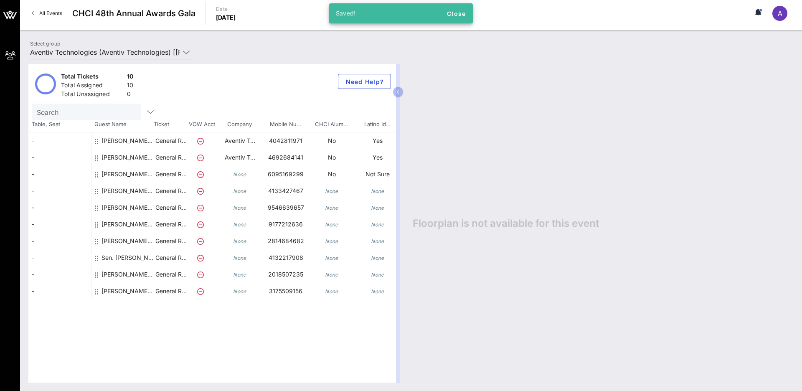
click at [109, 221] on div "[PERSON_NAME] Aventiv Technologies" at bounding box center [127, 227] width 53 height 23
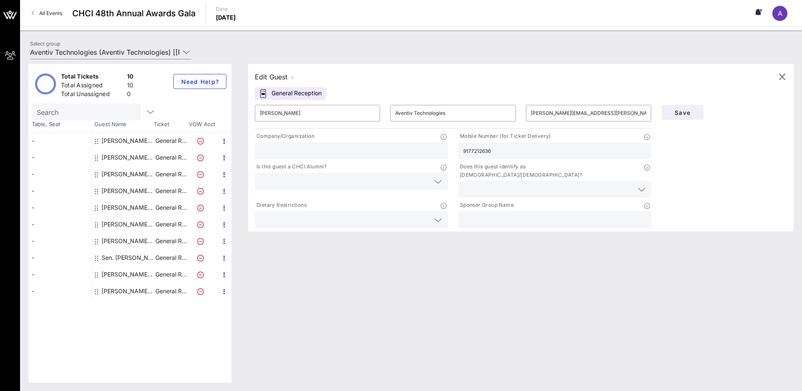
click at [365, 144] on div at bounding box center [351, 150] width 183 height 17
paste input "Aventiv Technologies"
type input "Aventiv Technologies"
click at [411, 183] on input "text" at bounding box center [345, 181] width 170 height 11
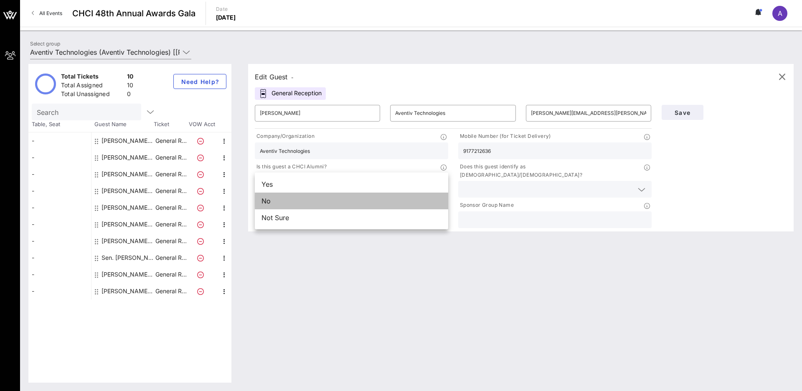
click at [408, 204] on div "No" at bounding box center [351, 200] width 193 height 17
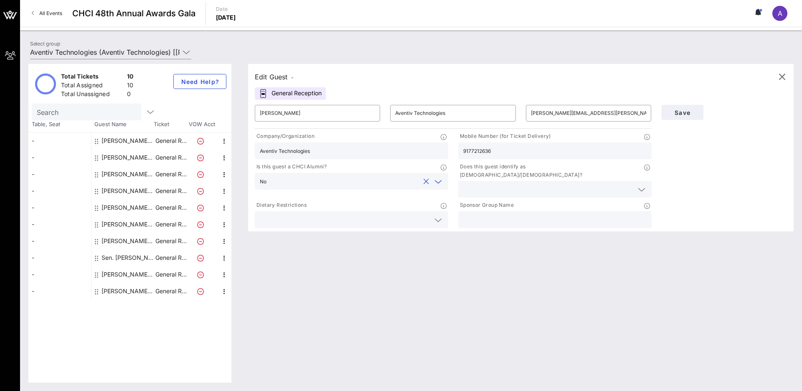
click at [504, 184] on input "text" at bounding box center [548, 189] width 170 height 11
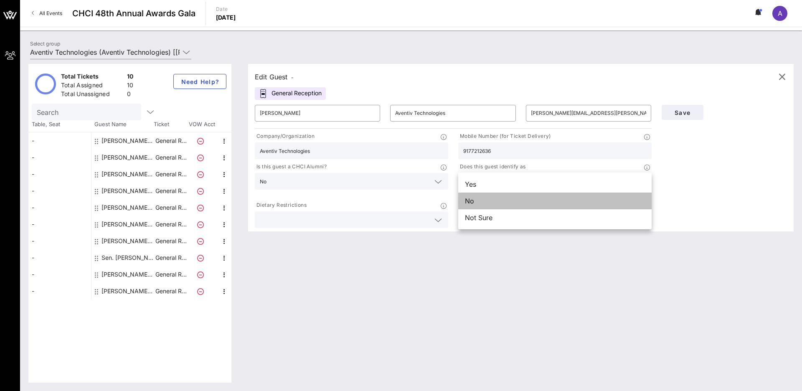
click at [504, 205] on div "No" at bounding box center [554, 200] width 193 height 17
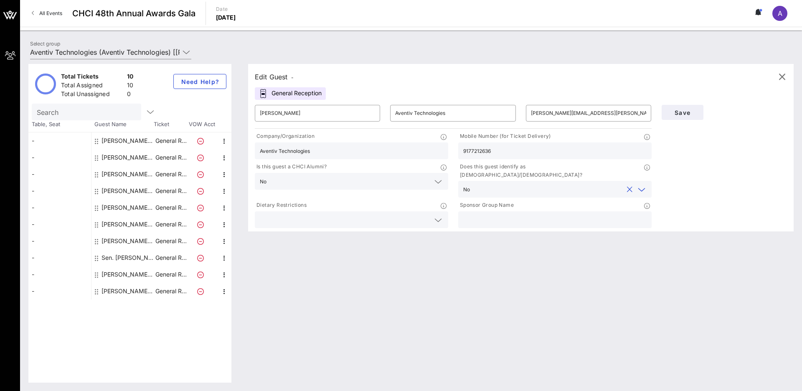
click at [415, 214] on input "text" at bounding box center [345, 219] width 170 height 11
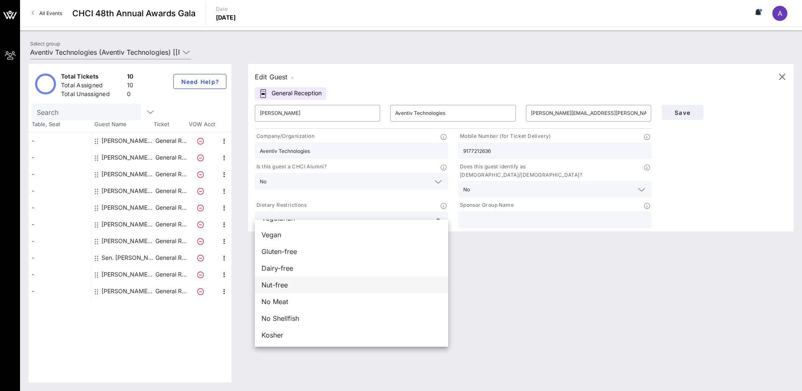
click at [361, 279] on div "Nut-free" at bounding box center [351, 284] width 193 height 17
click at [361, 304] on div "No Shellfish" at bounding box center [351, 318] width 193 height 17
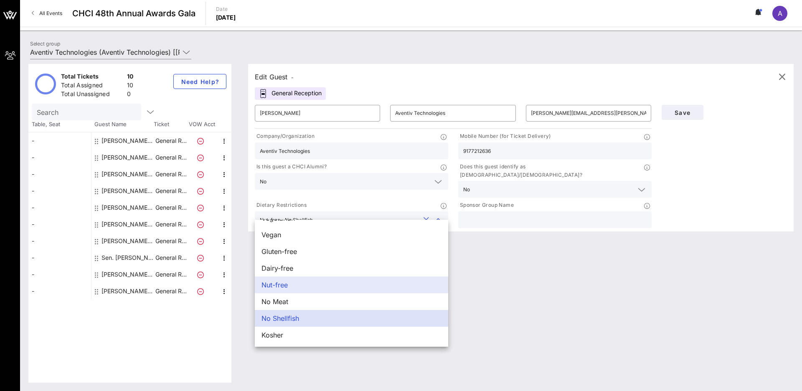
click at [504, 121] on div "Save" at bounding box center [724, 112] width 136 height 25
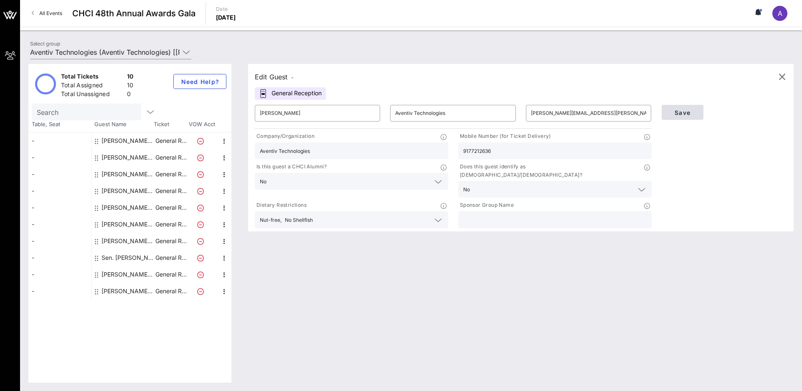
click at [504, 112] on span "Save" at bounding box center [682, 112] width 28 height 7
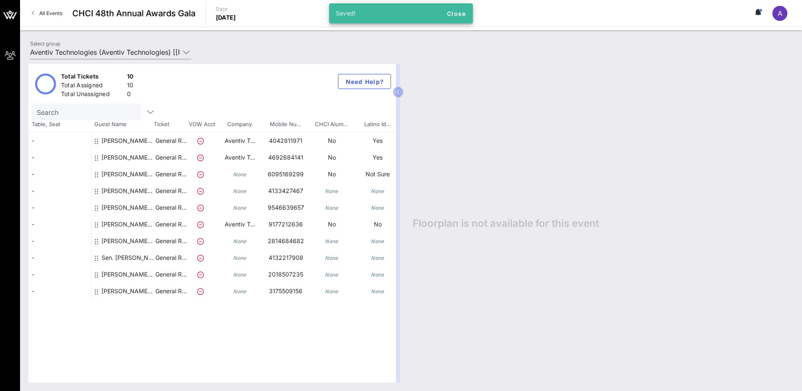
click at [104, 240] on div "[PERSON_NAME] Aventiv Technologies" at bounding box center [127, 244] width 53 height 23
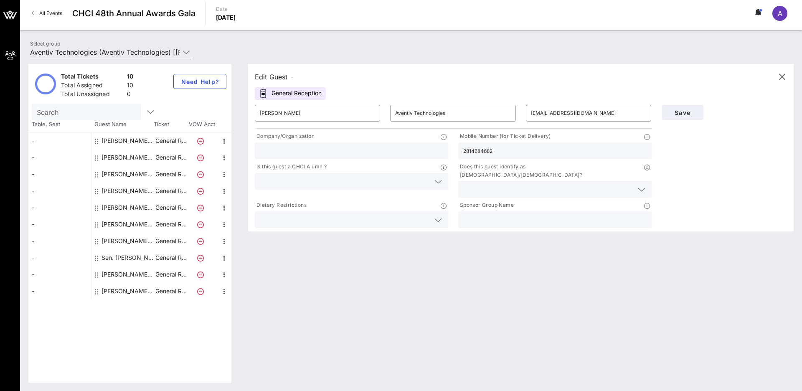
paste input "Aventiv Technologies"
type input "Aventiv Technologies"
click at [419, 176] on input "text" at bounding box center [345, 181] width 170 height 11
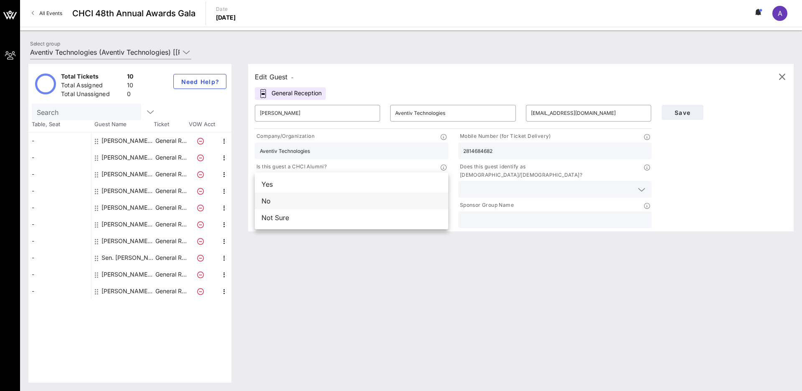
click at [416, 199] on div "No" at bounding box center [351, 200] width 193 height 17
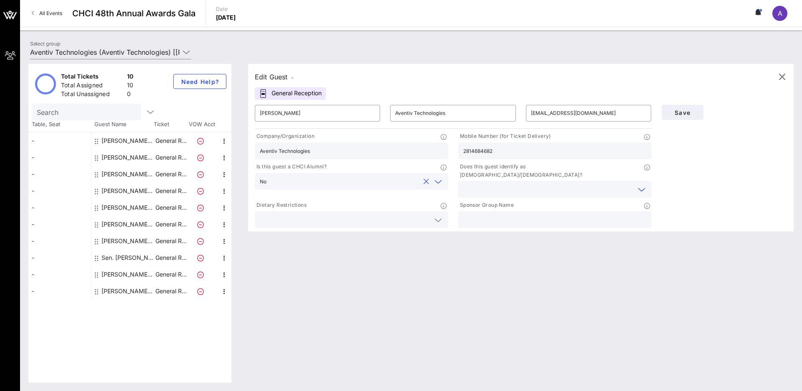
click at [503, 186] on input "text" at bounding box center [548, 189] width 170 height 11
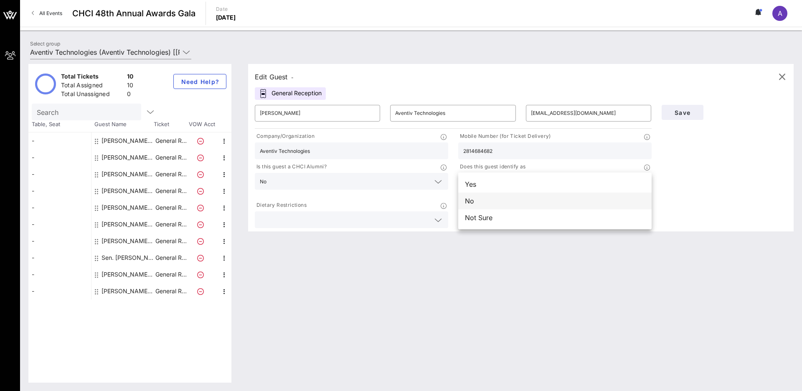
click at [503, 192] on div "No" at bounding box center [554, 200] width 193 height 17
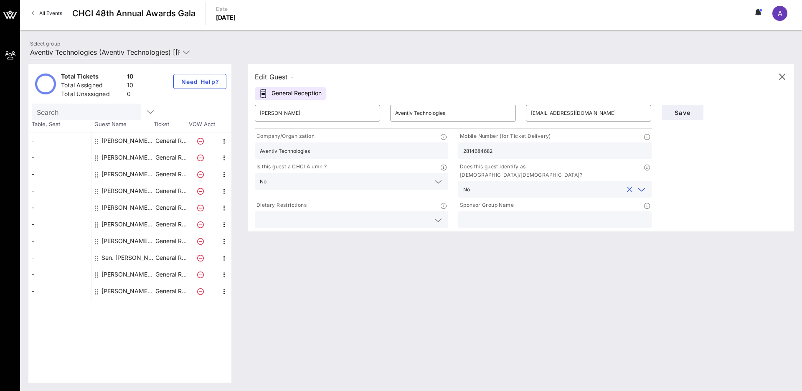
click at [498, 184] on input "text" at bounding box center [548, 189] width 150 height 11
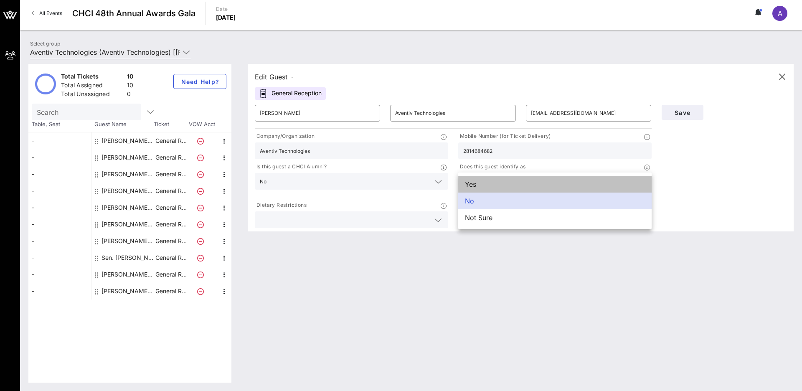
click at [498, 183] on div "Yes" at bounding box center [554, 184] width 193 height 17
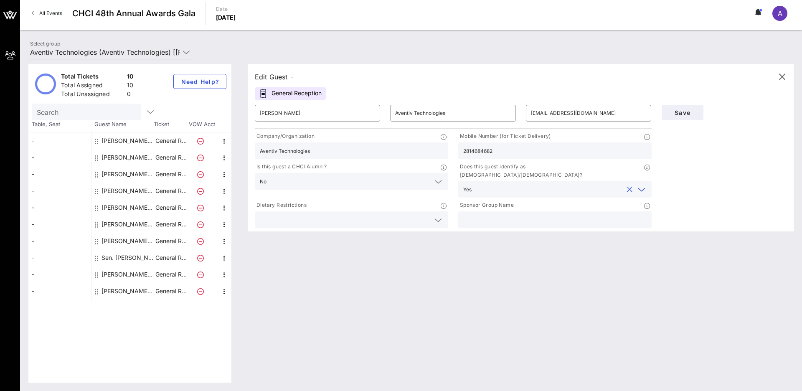
click at [435, 215] on icon at bounding box center [438, 220] width 8 height 10
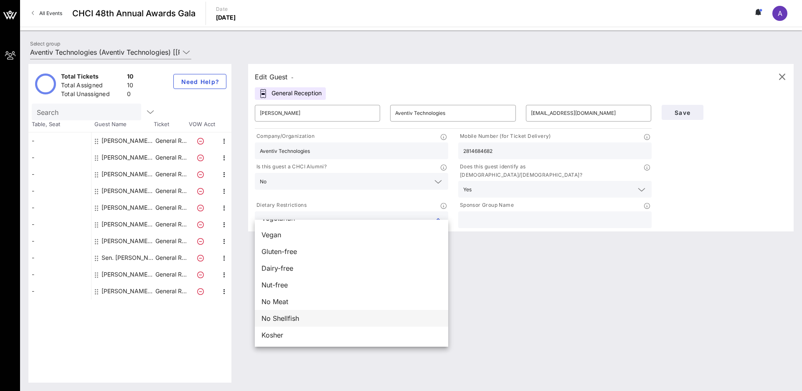
click at [369, 304] on div "No Shellfish" at bounding box center [351, 318] width 193 height 17
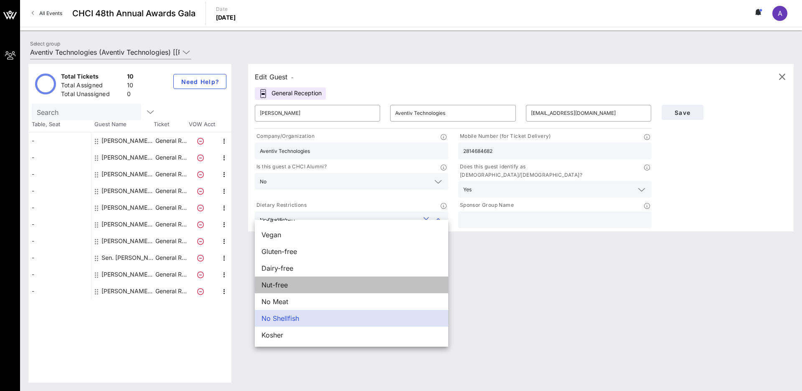
click at [368, 281] on div "Nut-free" at bounding box center [351, 284] width 193 height 17
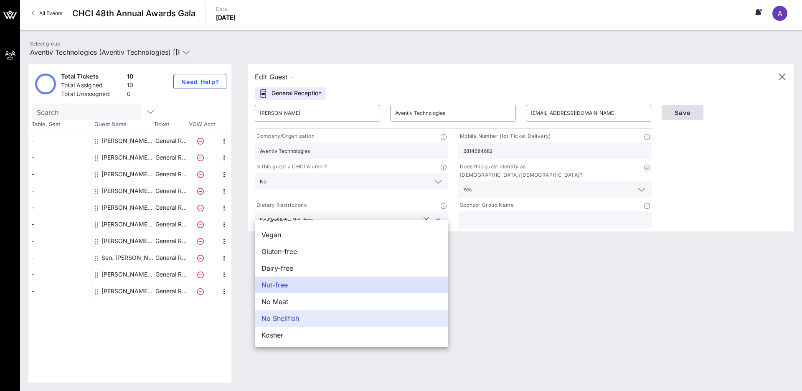
click at [504, 114] on span "Save" at bounding box center [682, 112] width 28 height 7
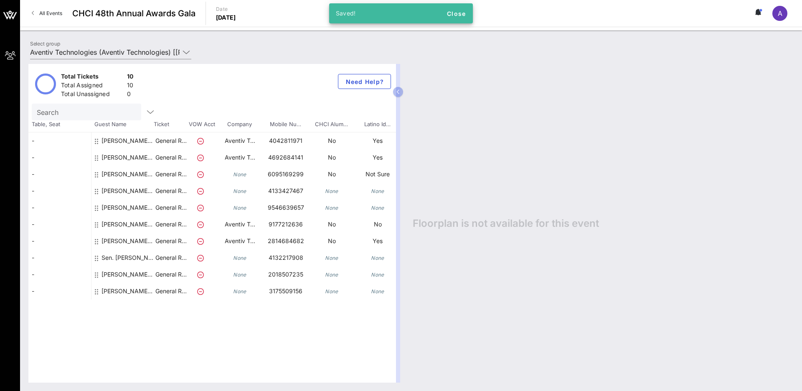
click at [112, 258] on div "Sen. [PERSON_NAME] Aventiv Technologies" at bounding box center [127, 260] width 53 height 23
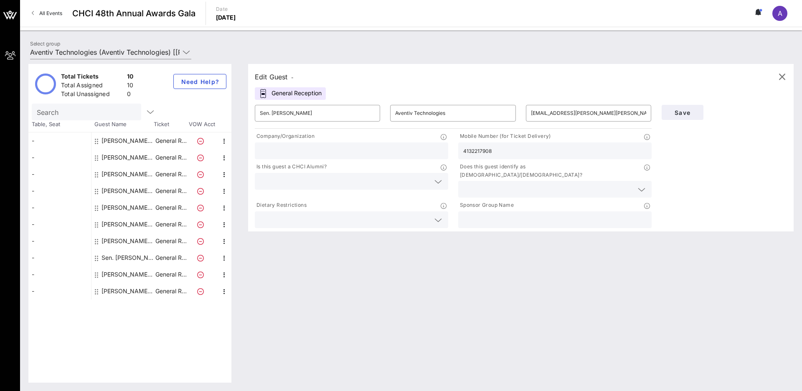
click at [504, 184] on input "text" at bounding box center [548, 189] width 170 height 11
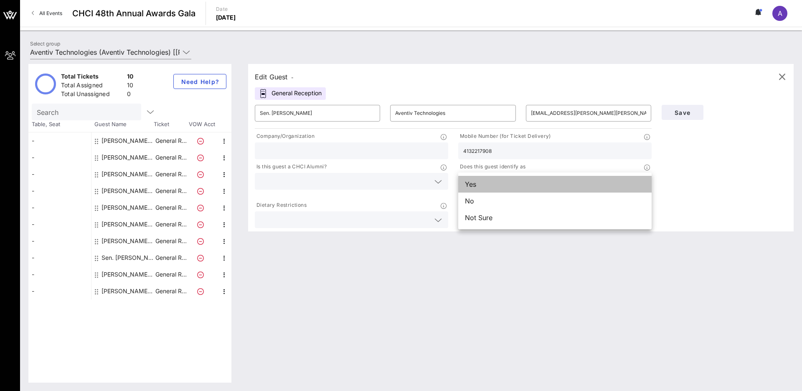
click at [504, 189] on div "Yes" at bounding box center [554, 184] width 193 height 17
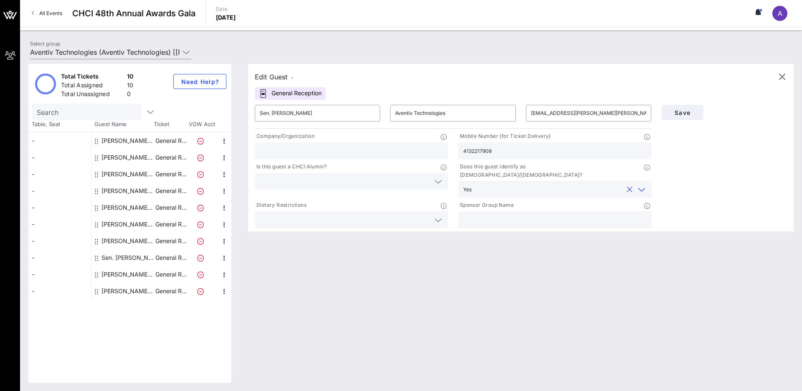
click at [395, 179] on input "text" at bounding box center [345, 181] width 170 height 11
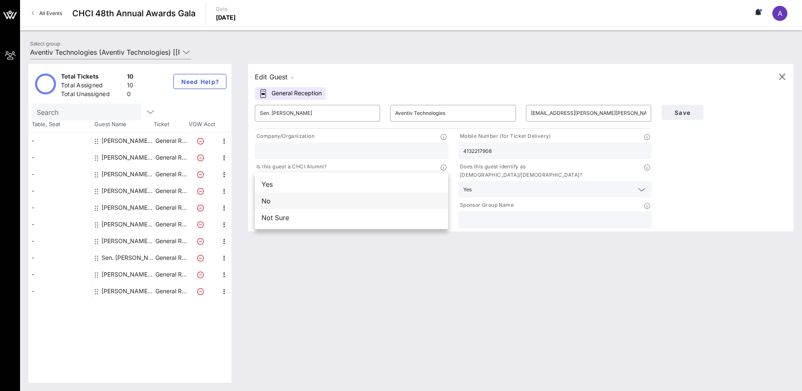
click at [352, 197] on div "No" at bounding box center [351, 200] width 193 height 17
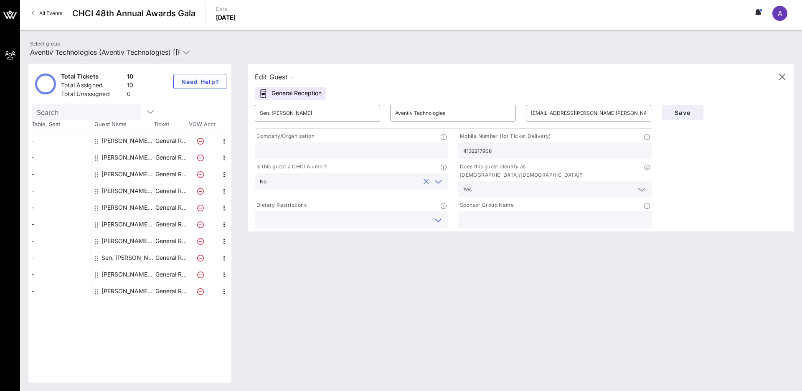
click at [423, 214] on input "text" at bounding box center [345, 219] width 170 height 11
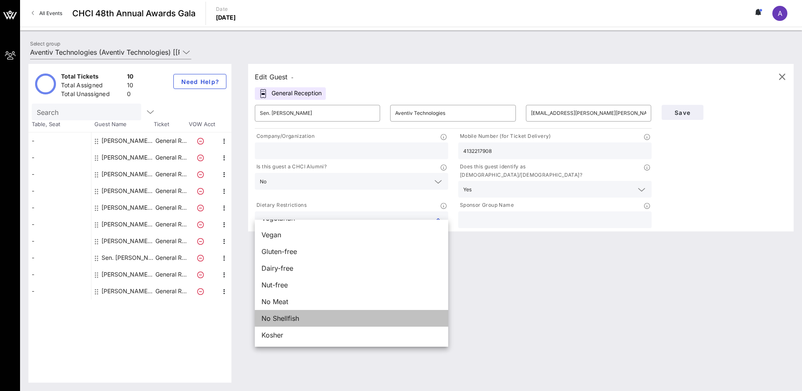
click at [339, 304] on div "No Shellfish" at bounding box center [351, 318] width 193 height 17
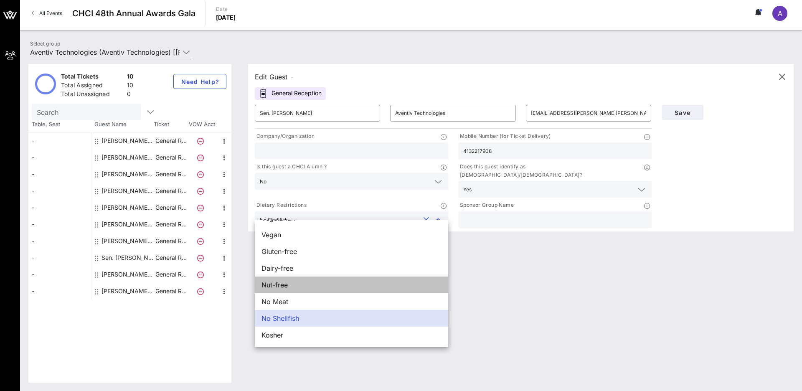
click at [340, 277] on div "Nut-free" at bounding box center [351, 284] width 193 height 17
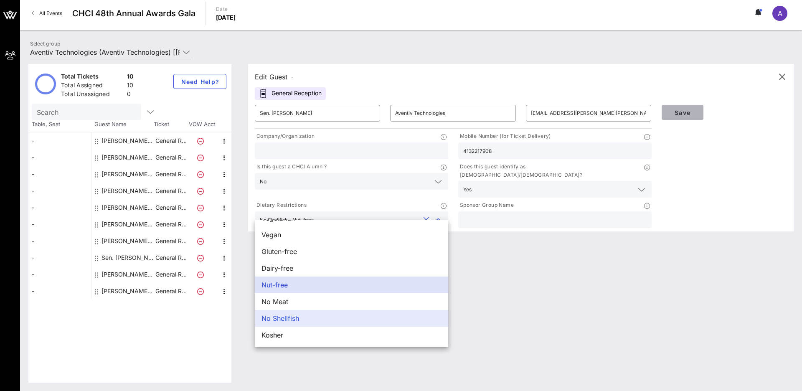
click at [504, 114] on span "Save" at bounding box center [682, 112] width 28 height 7
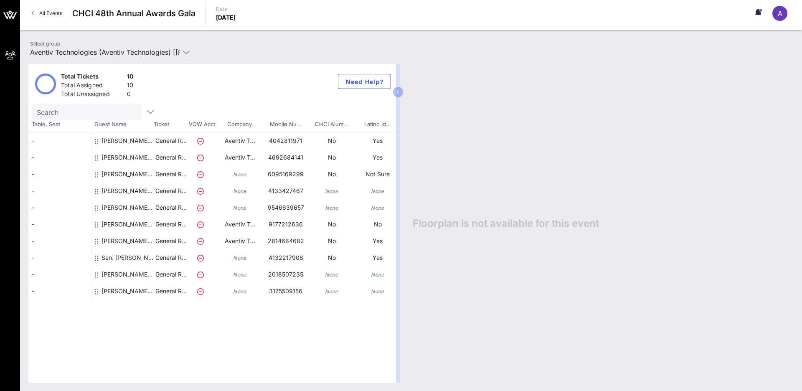
scroll to position [0, 0]
click at [129, 273] on div "[PERSON_NAME] Aventiv Technologies" at bounding box center [127, 277] width 53 height 23
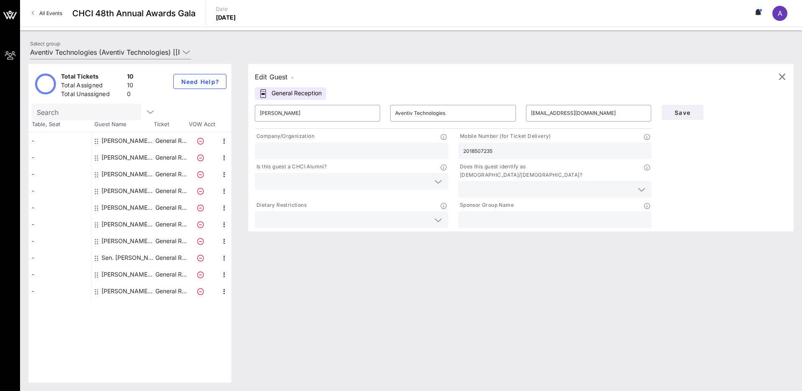
click at [337, 142] on div at bounding box center [351, 150] width 183 height 17
paste input "Aventiv Technologies"
type input "Aventiv Technologies"
click at [392, 177] on input "text" at bounding box center [345, 181] width 170 height 11
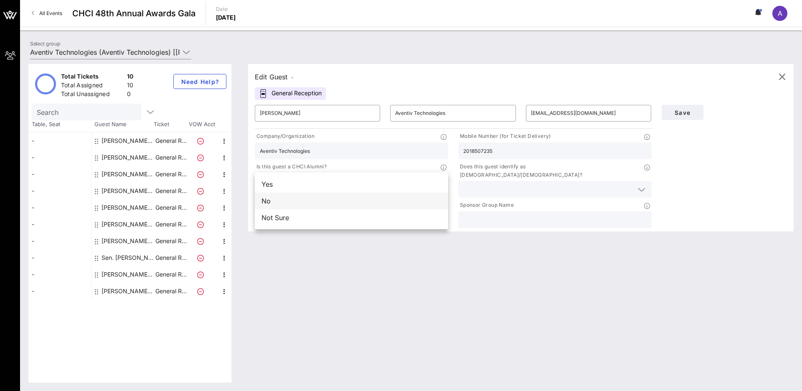
click at [401, 200] on div "No" at bounding box center [351, 200] width 193 height 17
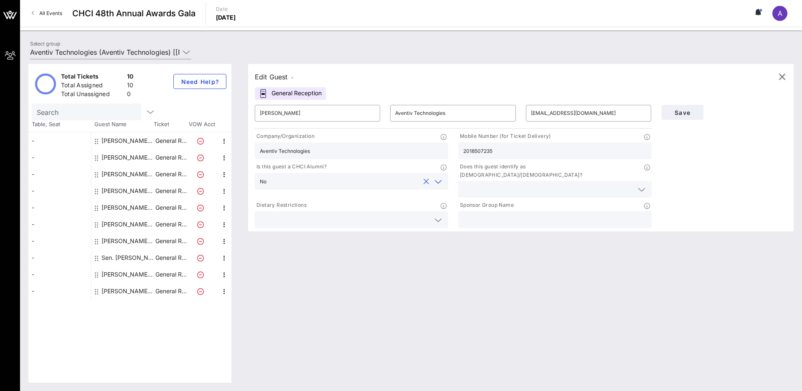
click at [504, 184] on input "text" at bounding box center [548, 189] width 170 height 11
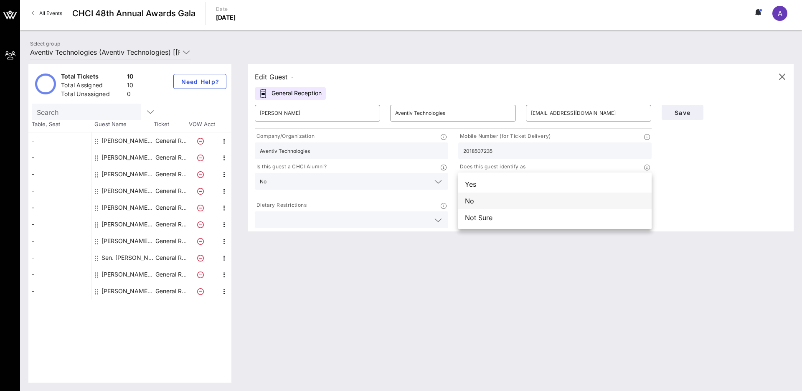
click at [503, 201] on div "No" at bounding box center [554, 200] width 193 height 17
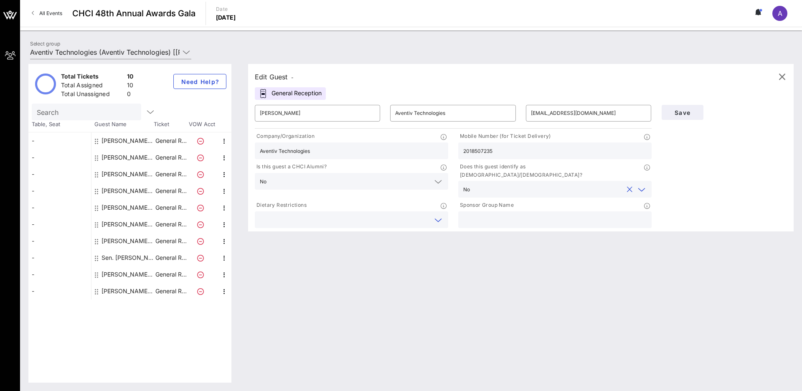
click at [420, 214] on input "text" at bounding box center [345, 219] width 170 height 11
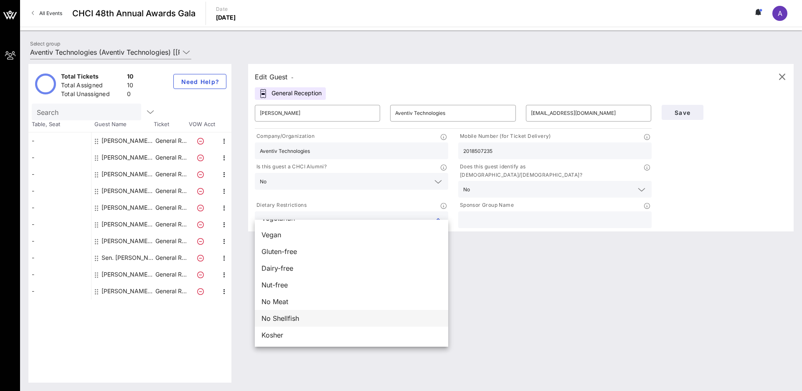
scroll to position [13, 0]
click at [374, 304] on div "No Shellfish" at bounding box center [351, 318] width 193 height 17
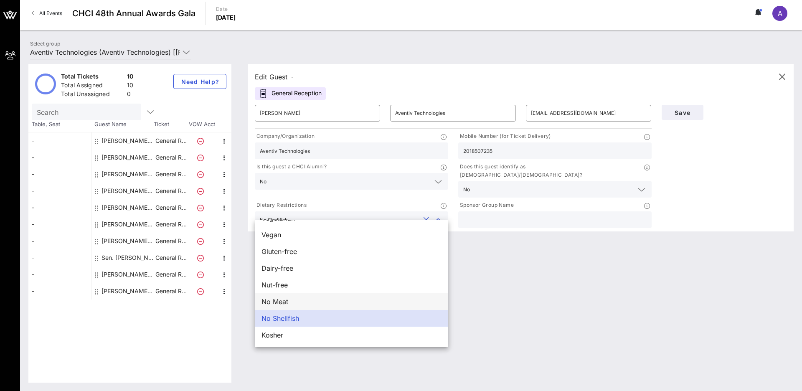
click at [373, 300] on div "No Meat" at bounding box center [351, 301] width 193 height 17
click at [373, 285] on div "Nut-free" at bounding box center [351, 284] width 193 height 17
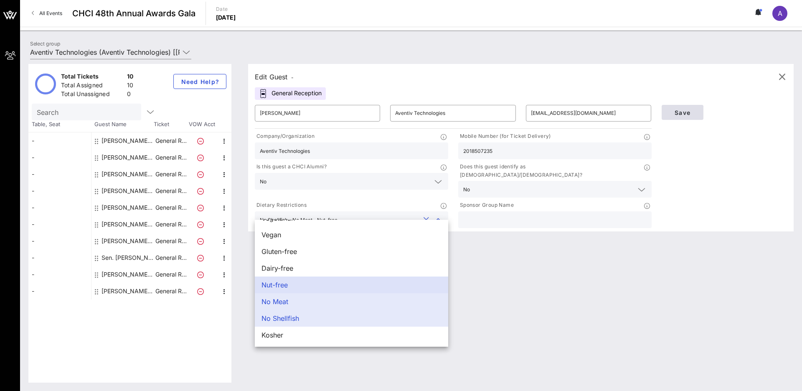
click at [504, 112] on span "Save" at bounding box center [682, 112] width 28 height 7
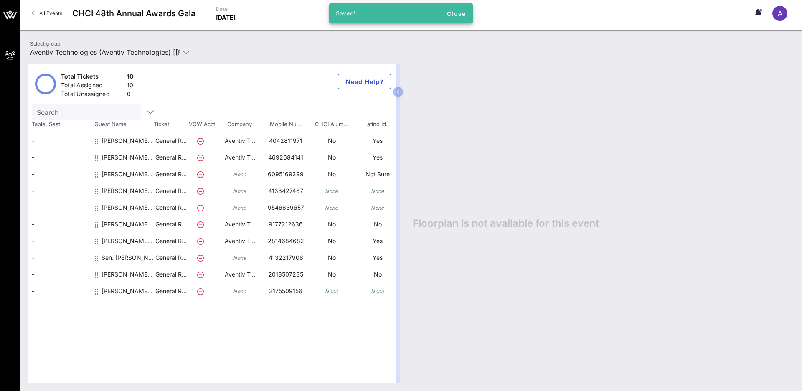
click at [131, 288] on div "[PERSON_NAME] Aventiv Technologies" at bounding box center [127, 294] width 53 height 23
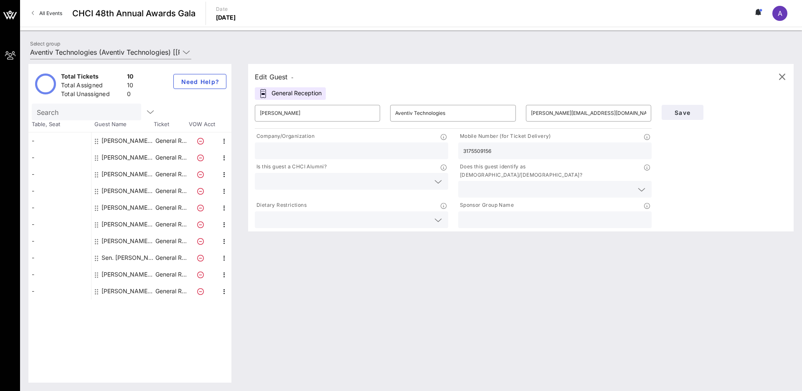
click at [339, 143] on div at bounding box center [351, 150] width 183 height 17
type input "Mission Launch"
click at [418, 184] on input "text" at bounding box center [345, 181] width 170 height 11
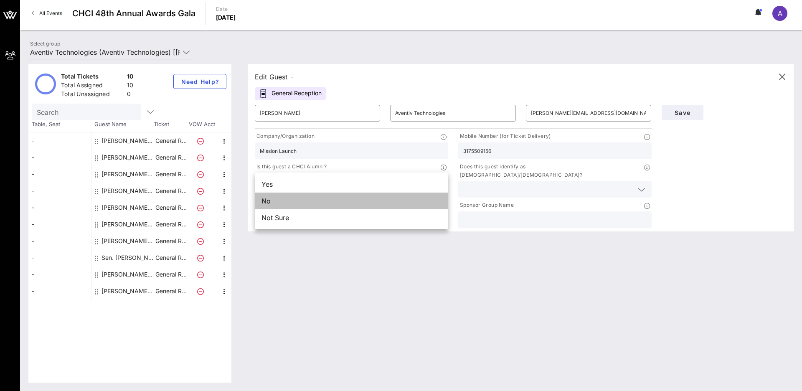
click at [396, 198] on div "No" at bounding box center [351, 200] width 193 height 17
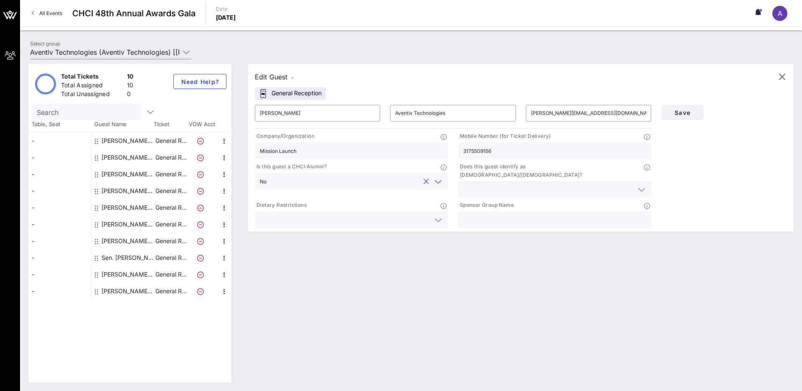
click at [504, 184] on input "text" at bounding box center [548, 189] width 170 height 11
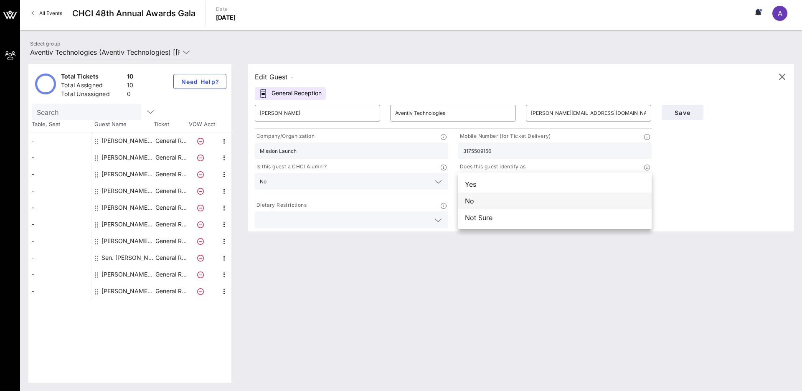
click at [504, 200] on div "No" at bounding box center [554, 200] width 193 height 17
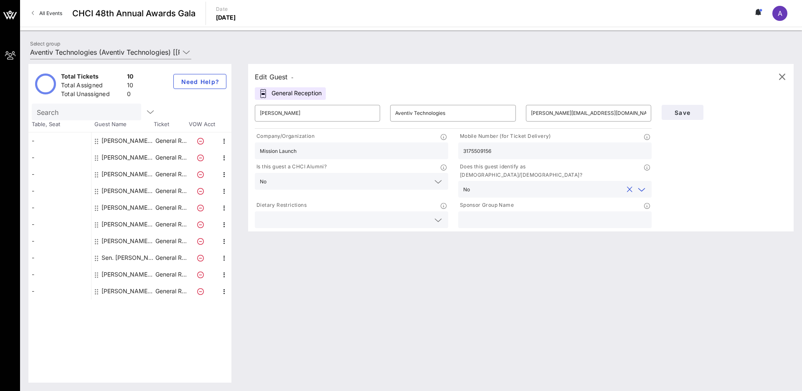
click at [414, 211] on div at bounding box center [351, 219] width 183 height 17
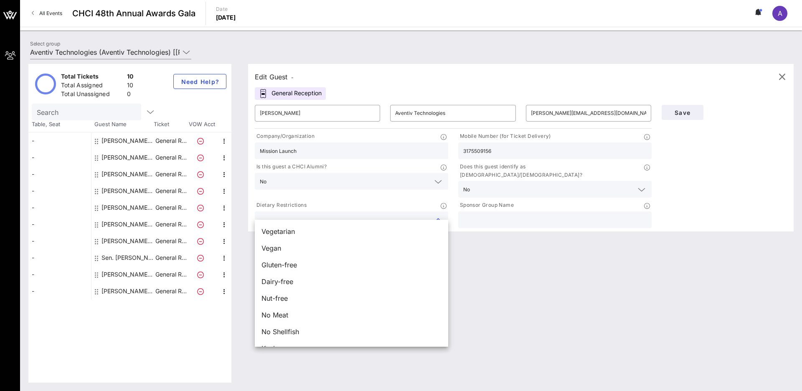
click at [418, 214] on input "text" at bounding box center [345, 219] width 170 height 11
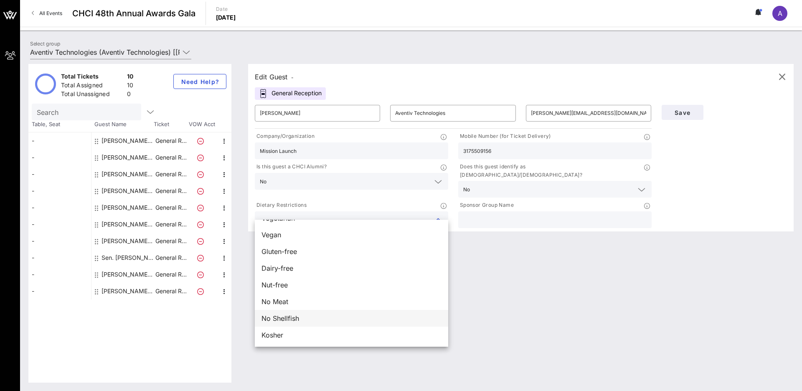
click at [365, 304] on div "No Shellfish" at bounding box center [351, 318] width 193 height 17
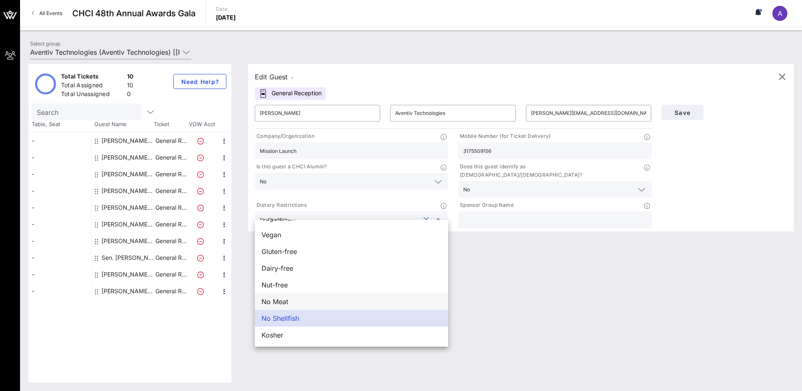
click at [364, 300] on div "No Meat" at bounding box center [351, 301] width 193 height 17
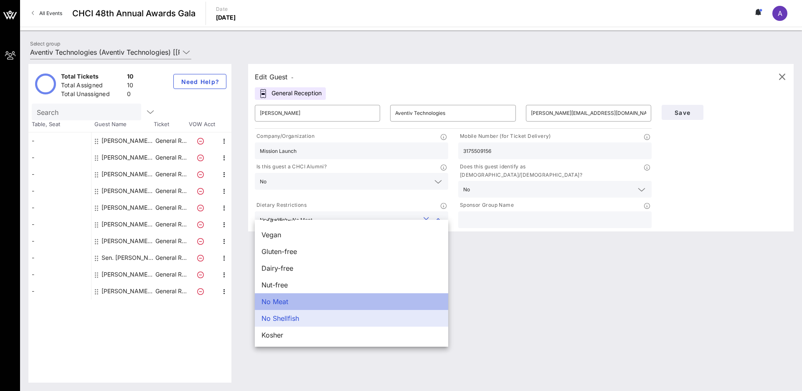
click at [363, 296] on div "No Meat" at bounding box center [351, 301] width 193 height 17
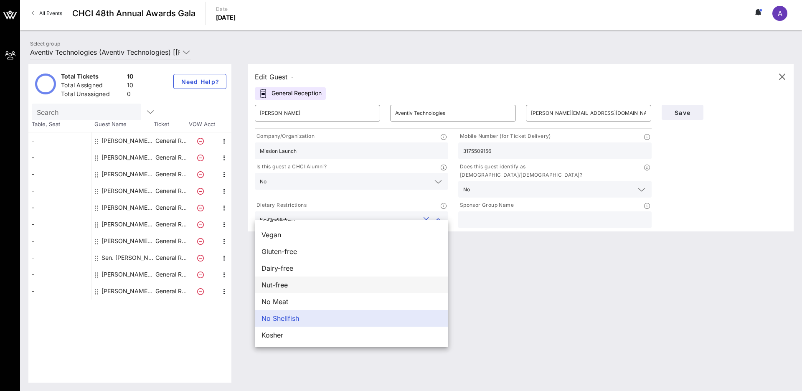
click at [361, 284] on div "Nut-free" at bounding box center [351, 284] width 193 height 17
click at [504, 105] on button "Save" at bounding box center [682, 112] width 42 height 15
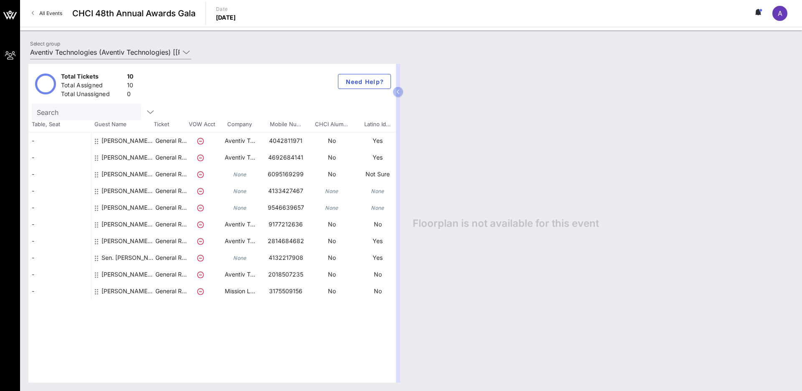
drag, startPoint x: 400, startPoint y: 92, endPoint x: 480, endPoint y: 93, distance: 80.6
click at [480, 93] on div "Total Tickets 10 Total Assigned 10 Total Unassigned 0 Need Help? Search Table, …" at bounding box center [410, 223] width 765 height 319
click at [66, 144] on div "-" at bounding box center [59, 140] width 63 height 17
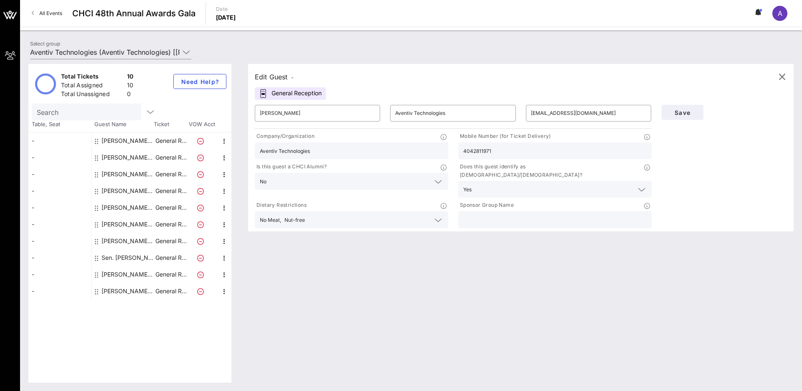
click at [86, 142] on div "-" at bounding box center [59, 140] width 63 height 17
click at [284, 92] on div "General Reception" at bounding box center [290, 93] width 71 height 13
click at [99, 111] on input "text" at bounding box center [86, 111] width 98 height 11
click at [64, 141] on div "-" at bounding box center [59, 140] width 63 height 17
click at [86, 111] on input "Search" at bounding box center [86, 111] width 98 height 11
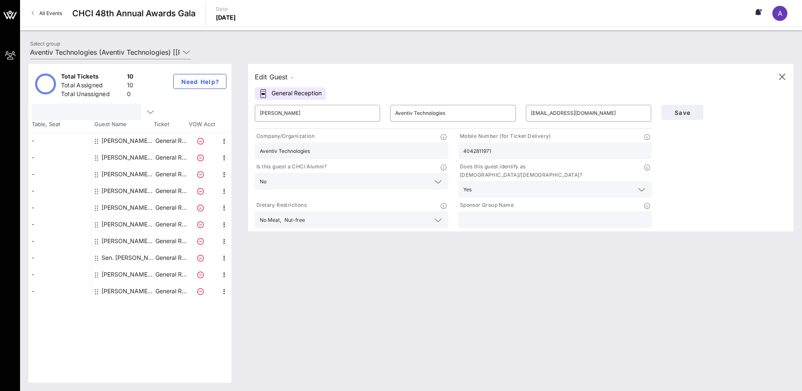
click at [130, 83] on div "10" at bounding box center [130, 86] width 7 height 10
click at [504, 76] on icon "button" at bounding box center [782, 77] width 10 height 10
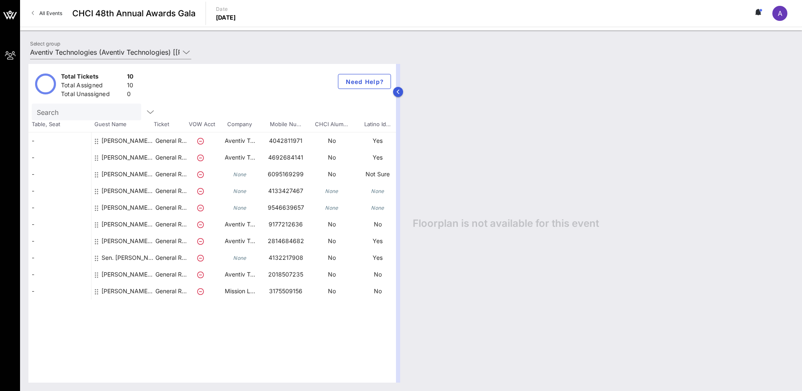
click at [399, 87] on button "button" at bounding box center [398, 92] width 10 height 10
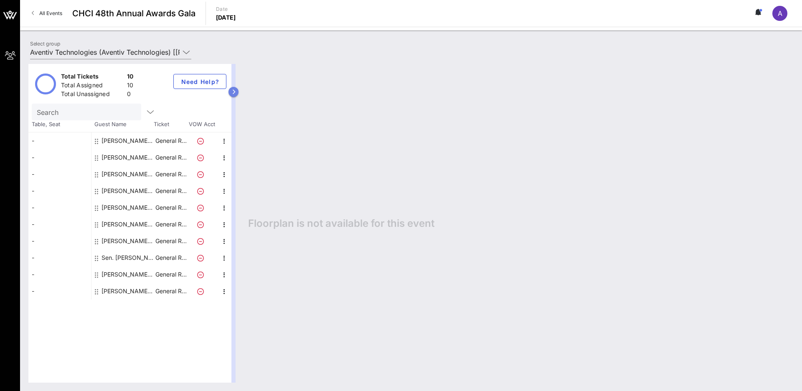
click at [234, 89] on icon "button" at bounding box center [234, 91] width 4 height 5
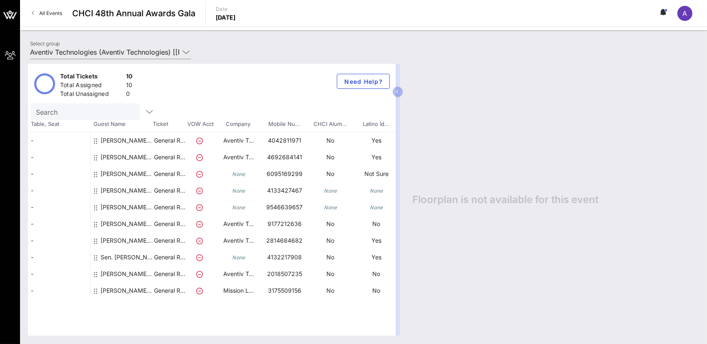
click at [106, 290] on div "[PERSON_NAME] Aventiv Technologies" at bounding box center [127, 294] width 53 height 23
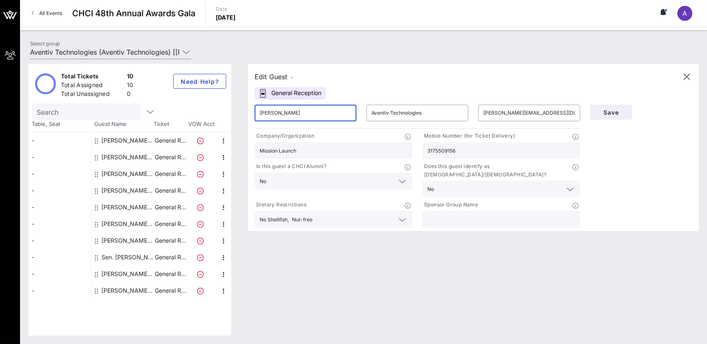
drag, startPoint x: 300, startPoint y: 114, endPoint x: 246, endPoint y: 114, distance: 54.3
click at [246, 114] on div "Edit Guest - General Reception ​ [PERSON_NAME] ​ Aventiv Technologies ​ [PERSON…" at bounding box center [469, 200] width 459 height 272
type input "[PERSON_NAME]"
drag, startPoint x: 564, startPoint y: 114, endPoint x: 479, endPoint y: 112, distance: 84.8
type input "[EMAIL_ADDRESS][DOMAIN_NAME]"
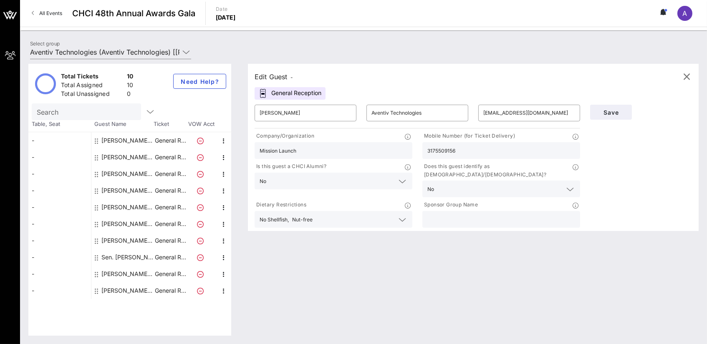
drag, startPoint x: 471, startPoint y: 150, endPoint x: 382, endPoint y: 150, distance: 89.8
type input "9546639657"
click at [496, 184] on input "text" at bounding box center [495, 189] width 114 height 11
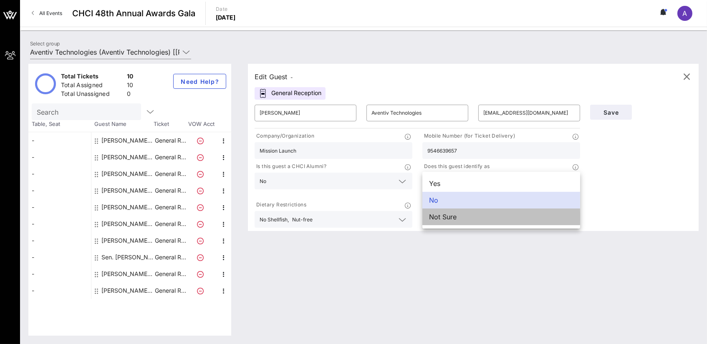
click at [491, 214] on div "Not Sure" at bounding box center [502, 217] width 158 height 17
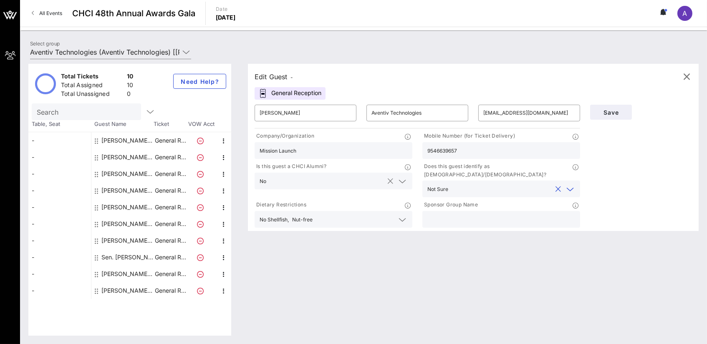
click at [392, 182] on button "clear icon" at bounding box center [390, 181] width 5 height 8
click at [392, 182] on input "text" at bounding box center [327, 181] width 134 height 11
click at [388, 215] on div "Not Sure" at bounding box center [334, 217] width 158 height 17
drag, startPoint x: 326, startPoint y: 148, endPoint x: 237, endPoint y: 146, distance: 88.9
click at [237, 146] on div "Total Tickets 10 Total Assigned 10 Total Unassigned 0 Need Help? Search Table, …" at bounding box center [363, 200] width 671 height 272
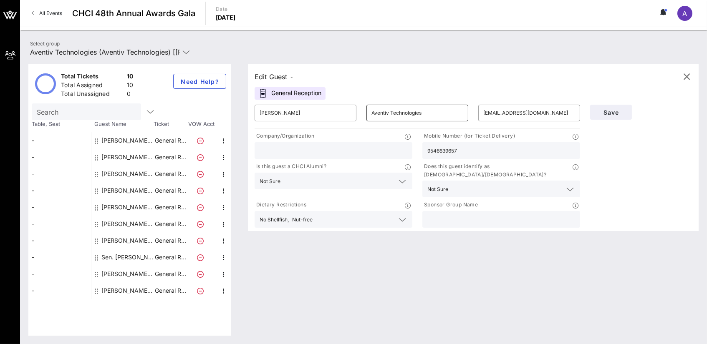
drag, startPoint x: 442, startPoint y: 120, endPoint x: 385, endPoint y: 112, distance: 58.2
click at [385, 112] on div "Aventiv Technologies" at bounding box center [418, 113] width 92 height 17
click at [504, 111] on button "Save" at bounding box center [611, 112] width 42 height 15
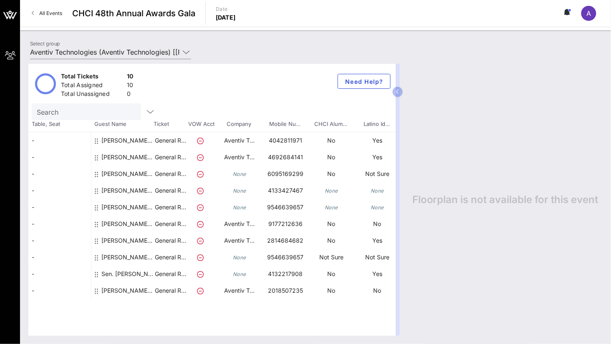
click at [504, 18] on button at bounding box center [568, 13] width 18 height 14
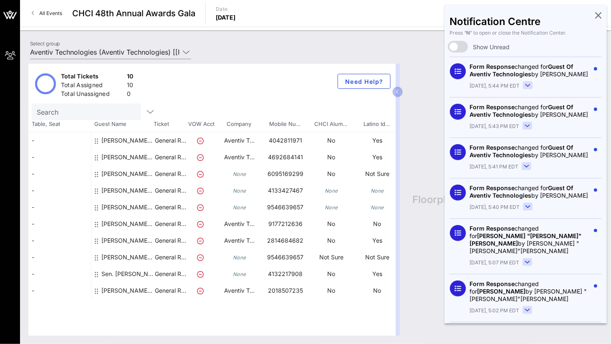
click at [504, 15] on icon at bounding box center [599, 15] width 6 height 2
